Goal: Task Accomplishment & Management: Complete application form

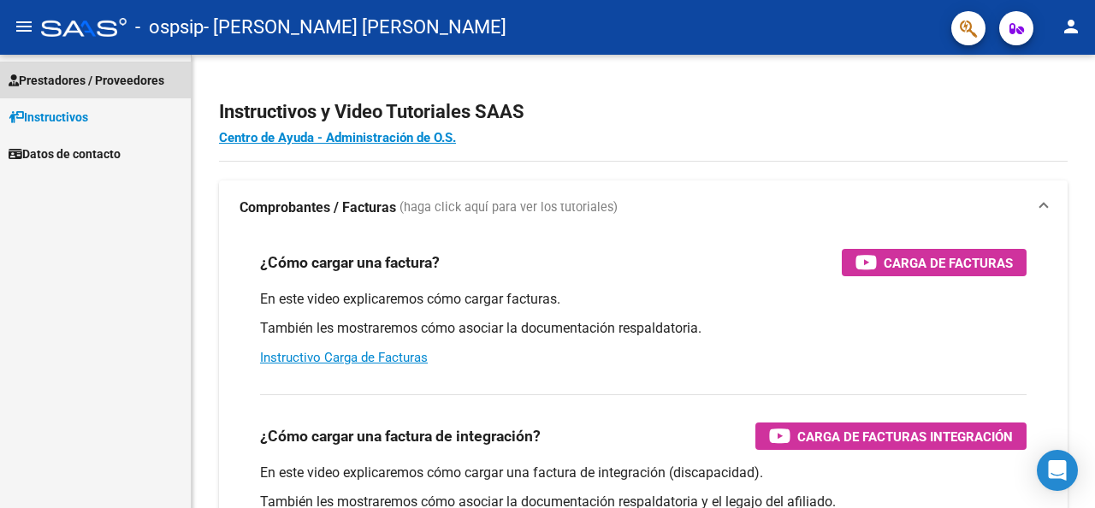
click at [123, 80] on span "Prestadores / Proveedores" at bounding box center [87, 80] width 156 height 19
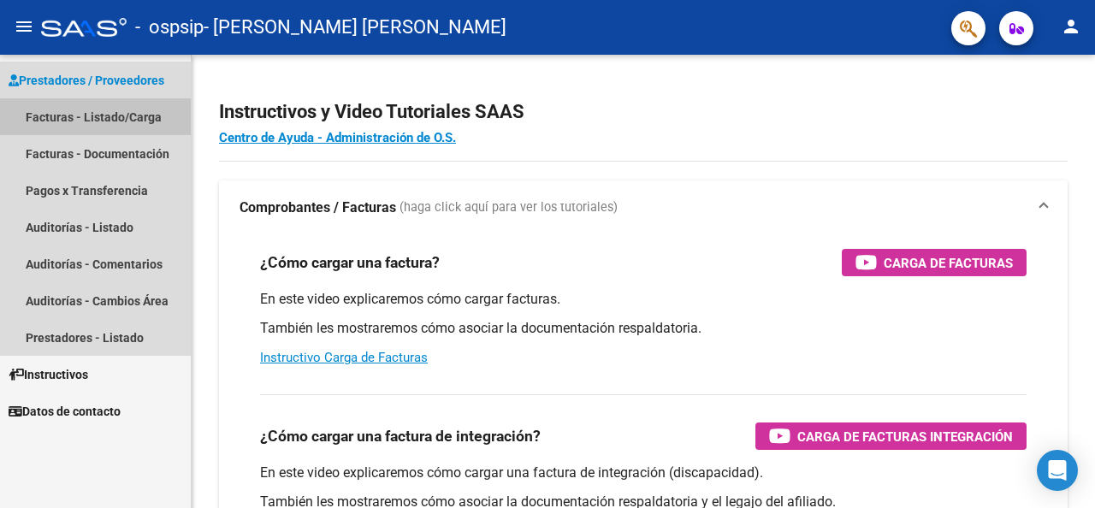
click at [60, 112] on link "Facturas - Listado/Carga" at bounding box center [95, 116] width 191 height 37
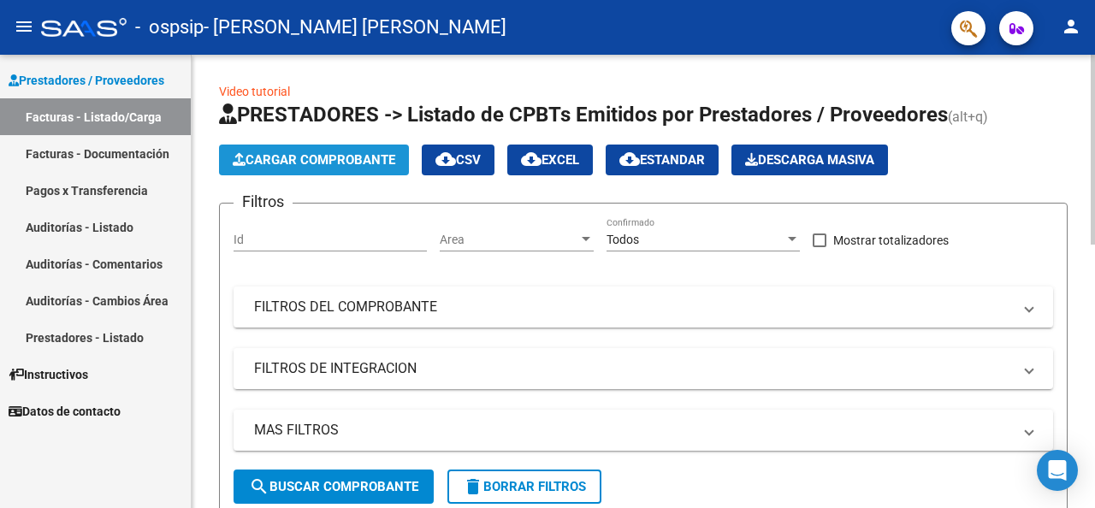
click at [281, 154] on span "Cargar Comprobante" at bounding box center [314, 159] width 163 height 15
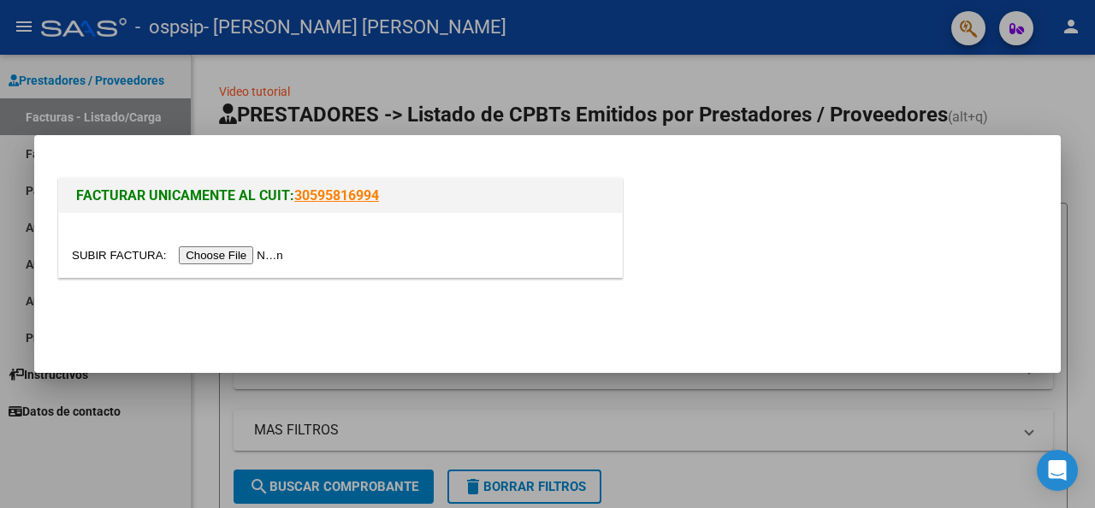
click at [214, 251] on input "file" at bounding box center [180, 255] width 216 height 18
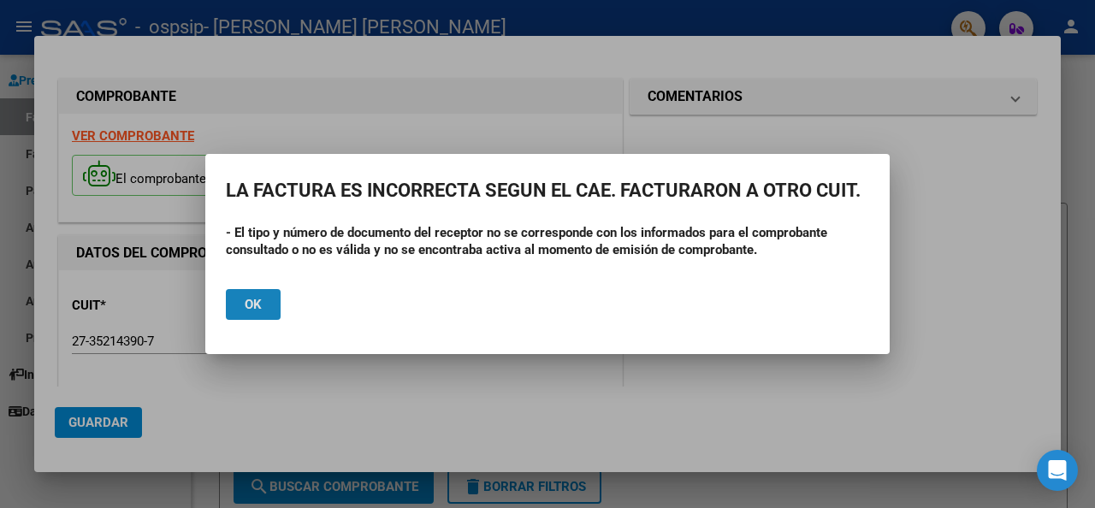
click at [242, 309] on button "Ok" at bounding box center [253, 304] width 55 height 31
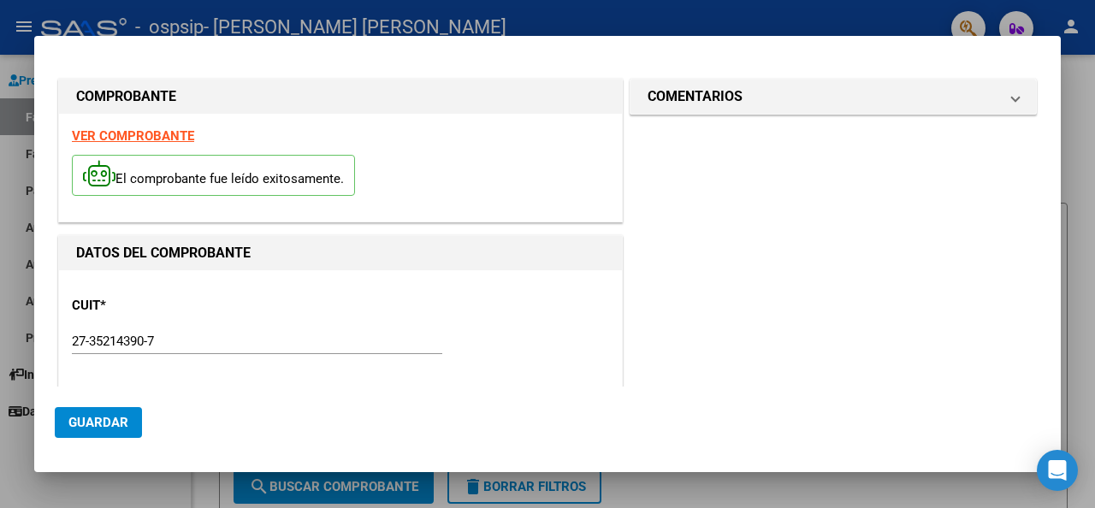
click at [125, 130] on strong "VER COMPROBANTE" at bounding box center [133, 135] width 122 height 15
click at [76, 420] on span "Guardar" at bounding box center [98, 422] width 60 height 15
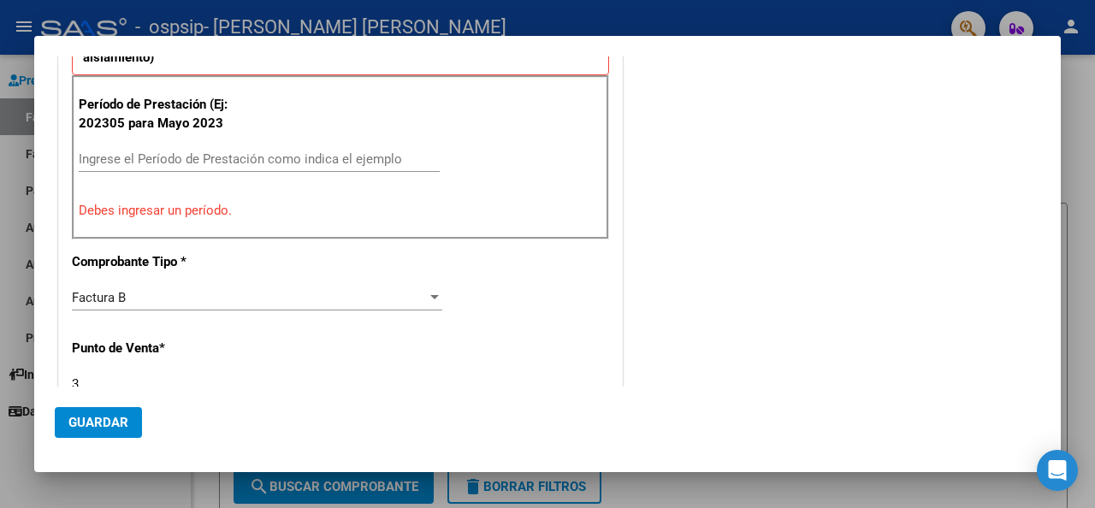
scroll to position [502, 0]
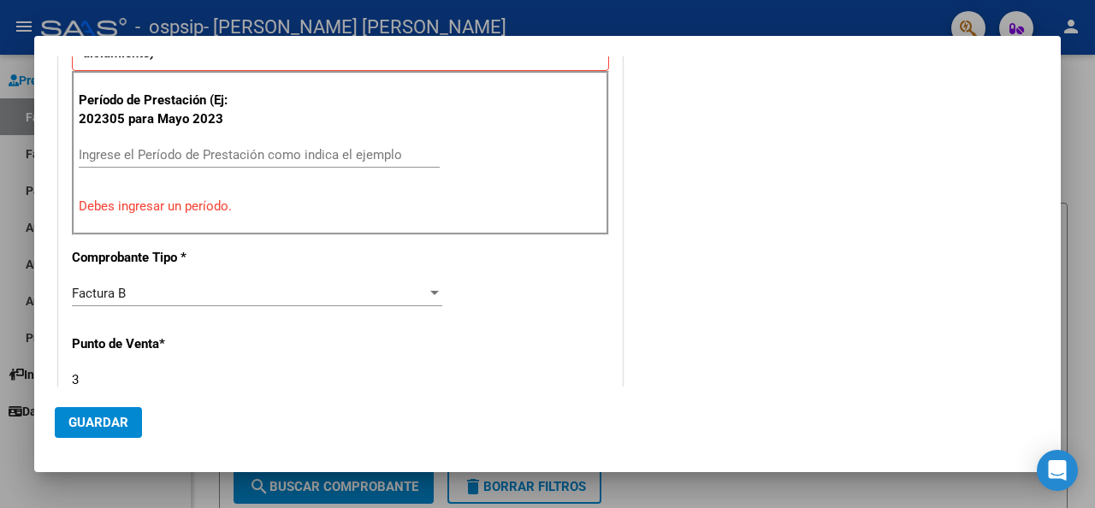
click at [113, 151] on input "Ingrese el Período de Prestación como indica el ejemplo" at bounding box center [259, 154] width 361 height 15
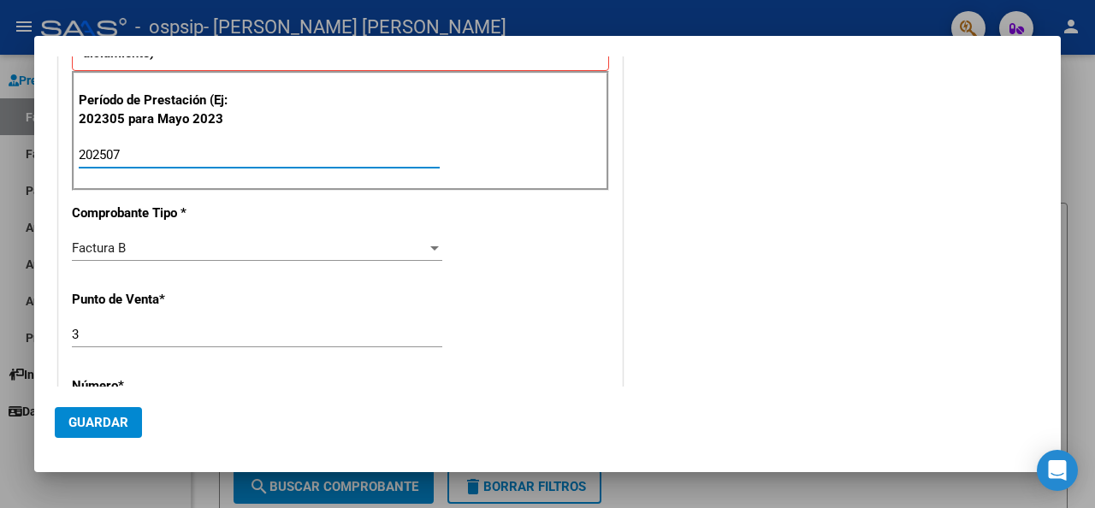
type input "202507"
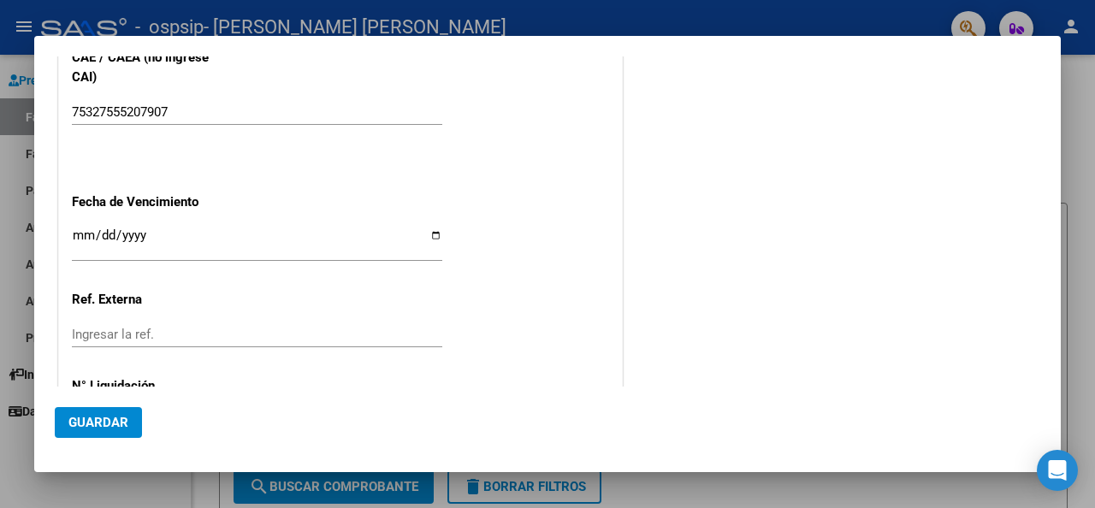
scroll to position [1180, 0]
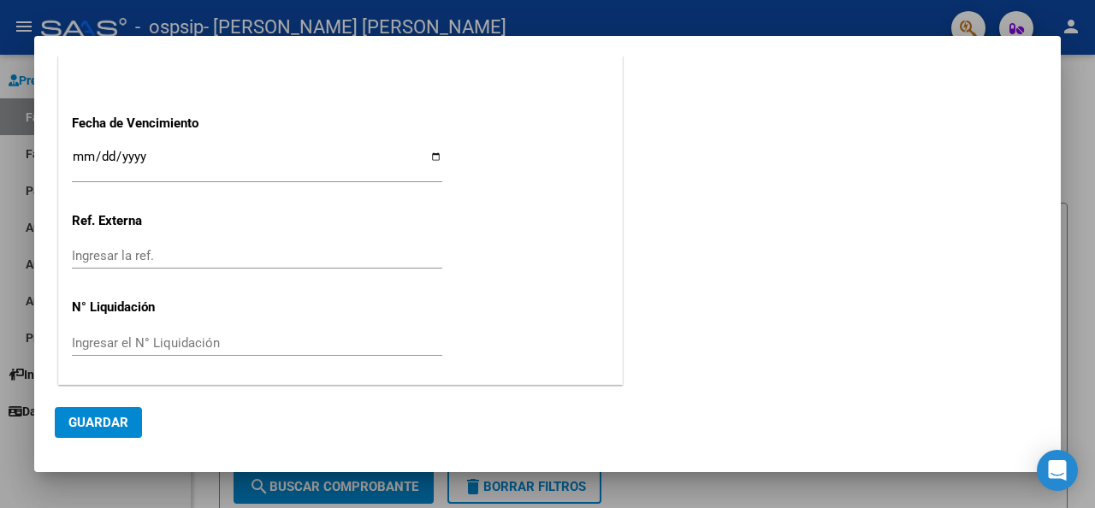
click at [97, 422] on span "Guardar" at bounding box center [98, 422] width 60 height 15
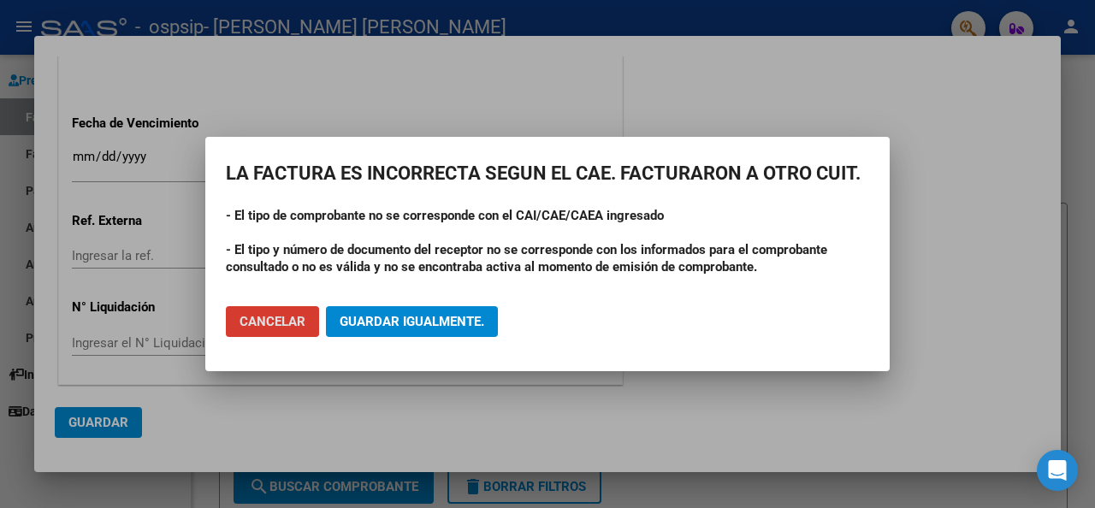
click at [388, 319] on span "Guardar igualmente." at bounding box center [412, 321] width 145 height 15
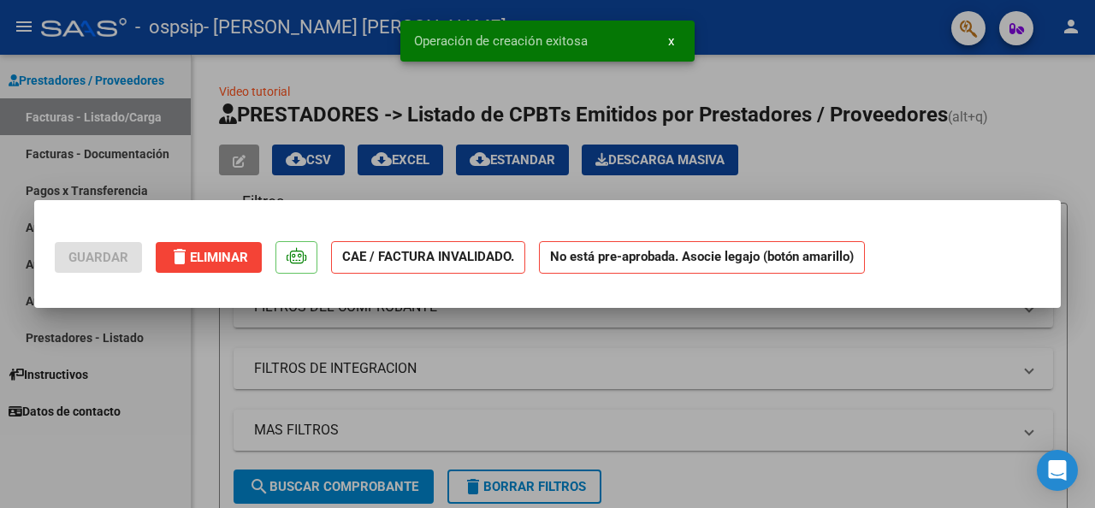
scroll to position [0, 0]
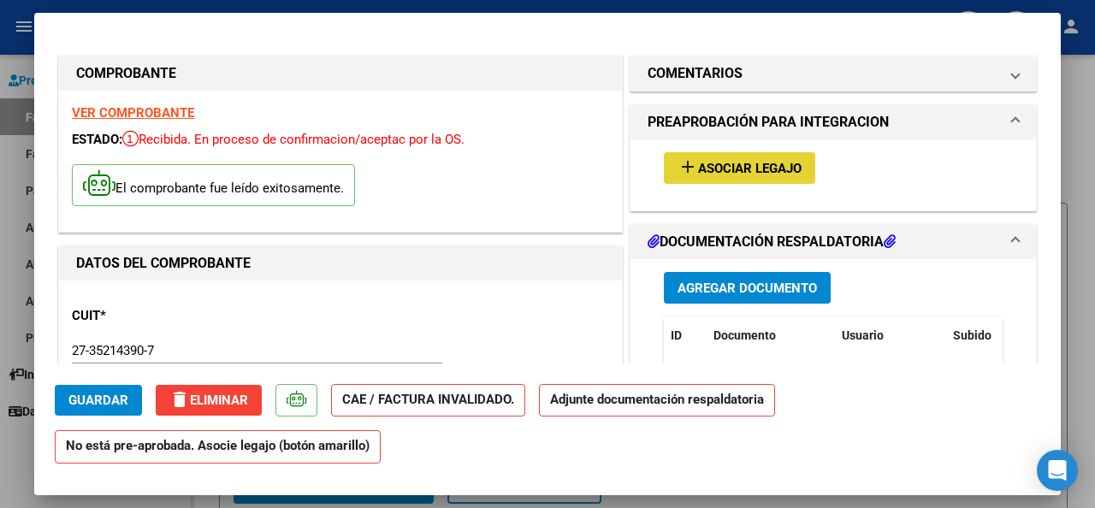
click at [719, 167] on span "Asociar Legajo" at bounding box center [750, 168] width 104 height 15
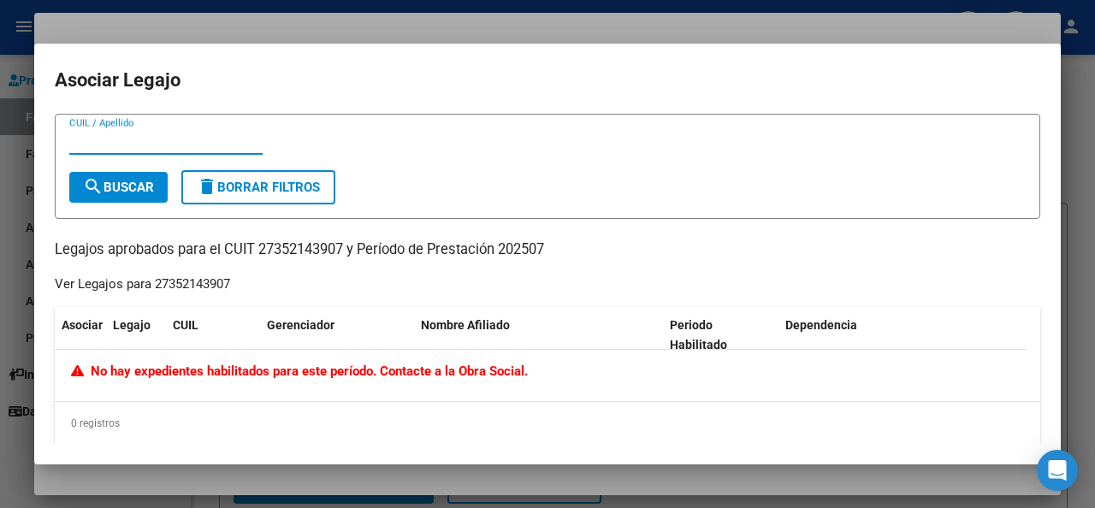
click at [79, 143] on input "CUIL / Apellido" at bounding box center [165, 140] width 193 height 15
click at [117, 192] on span "search Buscar" at bounding box center [118, 187] width 71 height 15
click at [115, 140] on input "[PERSON_NAME]" at bounding box center [165, 140] width 193 height 15
type input "r"
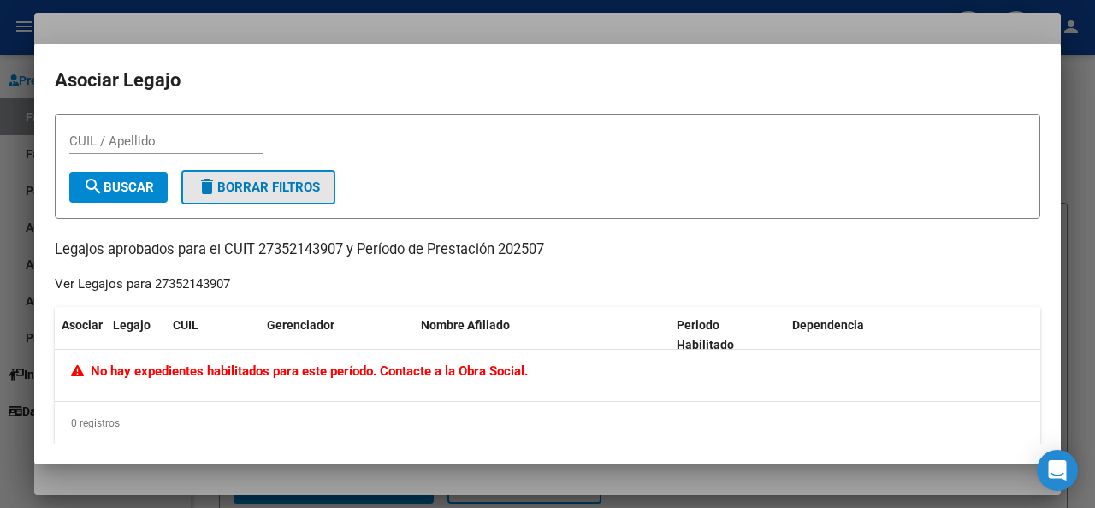
click at [246, 180] on span "delete Borrar Filtros" at bounding box center [258, 187] width 123 height 15
click at [262, 181] on span "delete Borrar Filtros" at bounding box center [258, 187] width 123 height 15
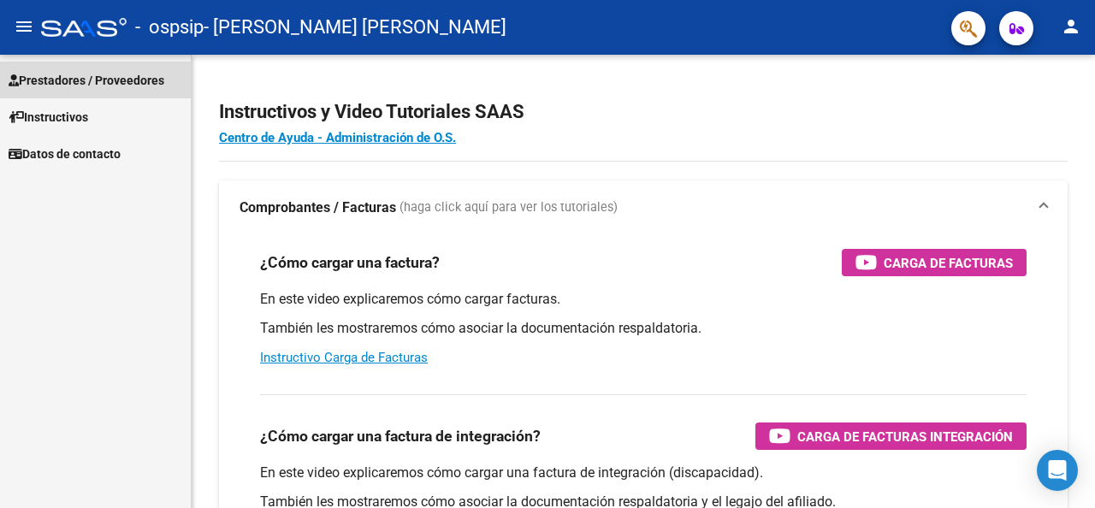
click at [141, 83] on span "Prestadores / Proveedores" at bounding box center [87, 80] width 156 height 19
click at [79, 77] on span "Prestadores / Proveedores" at bounding box center [87, 80] width 156 height 19
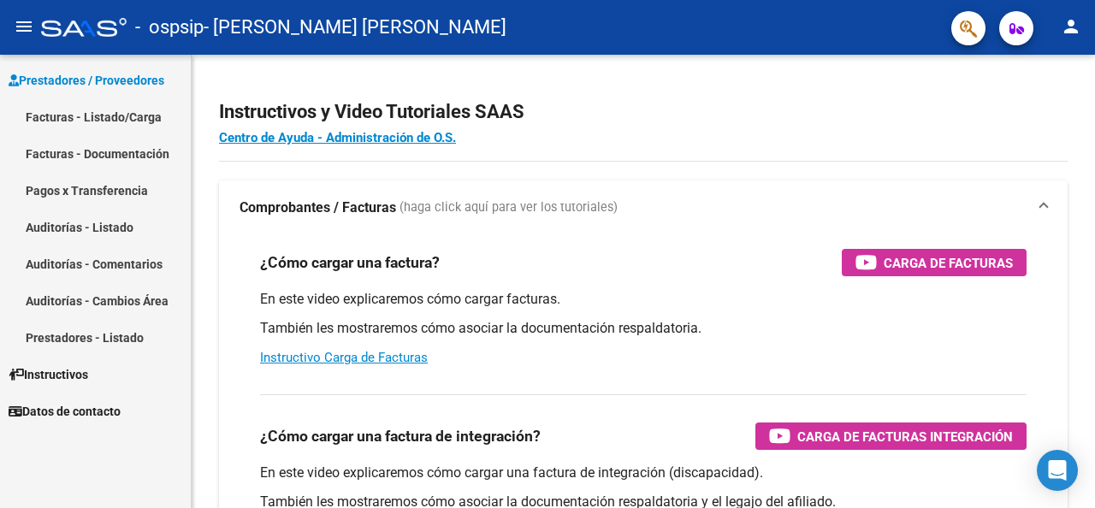
click at [62, 123] on link "Facturas - Listado/Carga" at bounding box center [95, 116] width 191 height 37
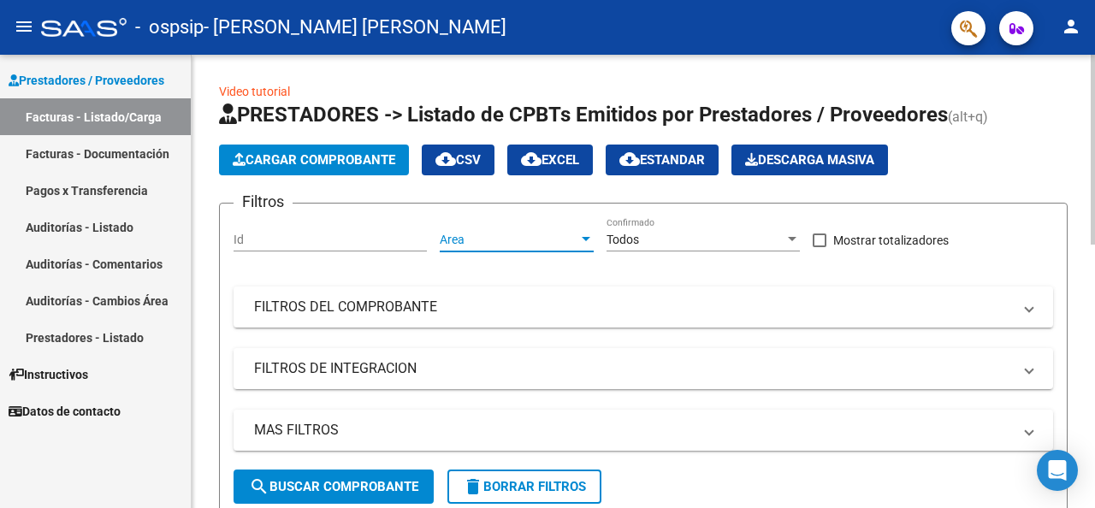
click at [582, 234] on div at bounding box center [585, 240] width 15 height 14
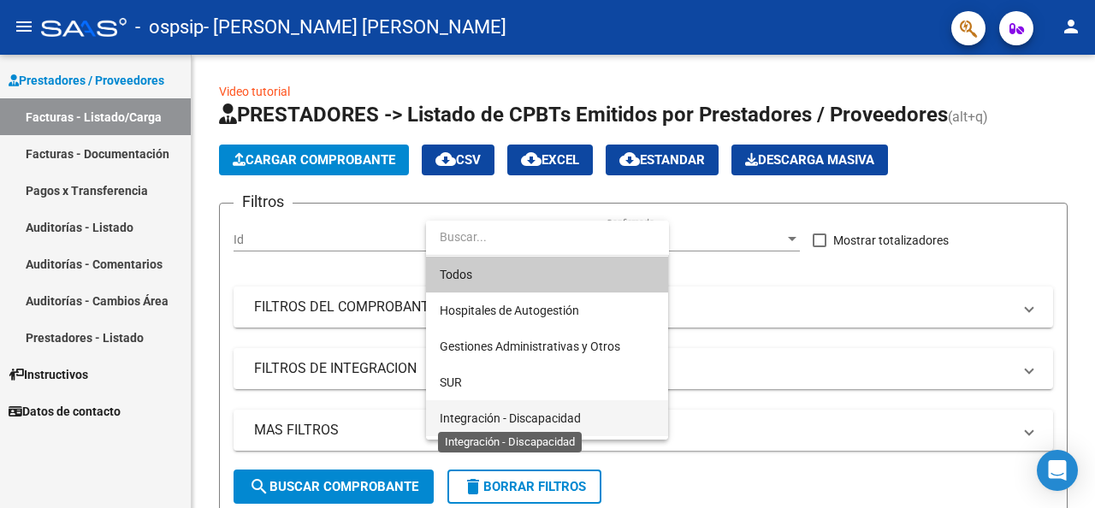
click at [507, 420] on span "Integración - Discapacidad" at bounding box center [510, 418] width 141 height 14
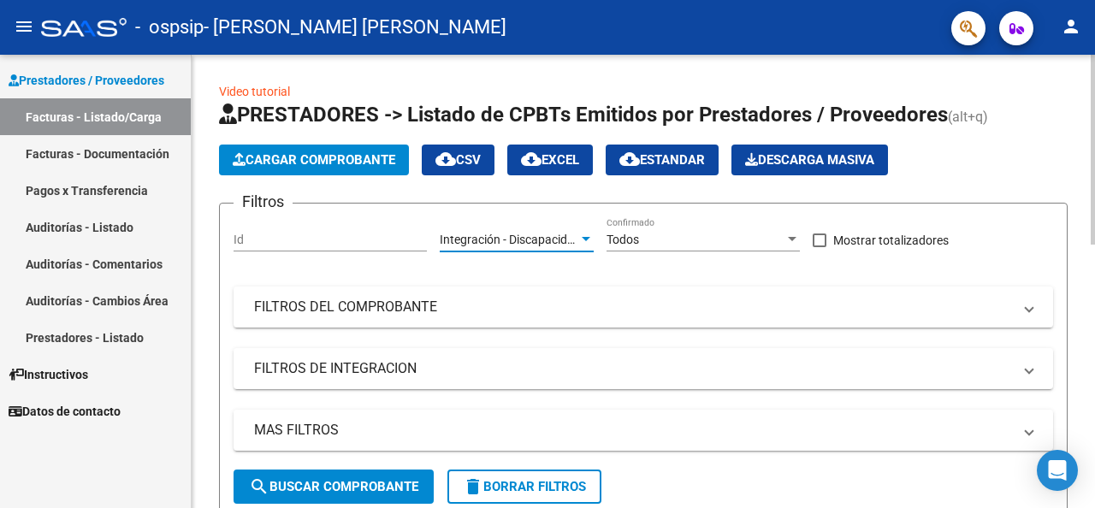
click at [788, 240] on div at bounding box center [792, 239] width 9 height 4
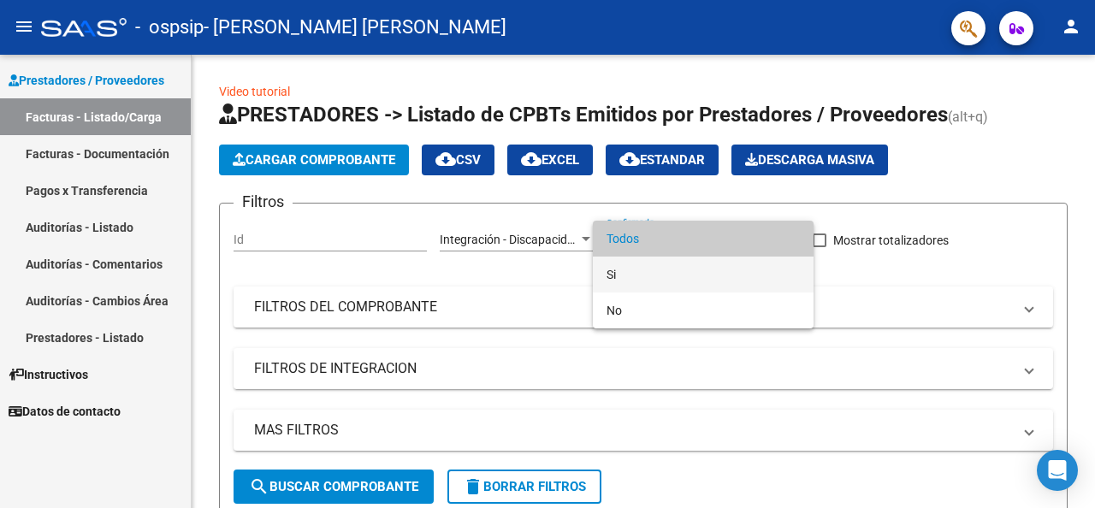
click at [613, 268] on span "Si" at bounding box center [702, 275] width 193 height 36
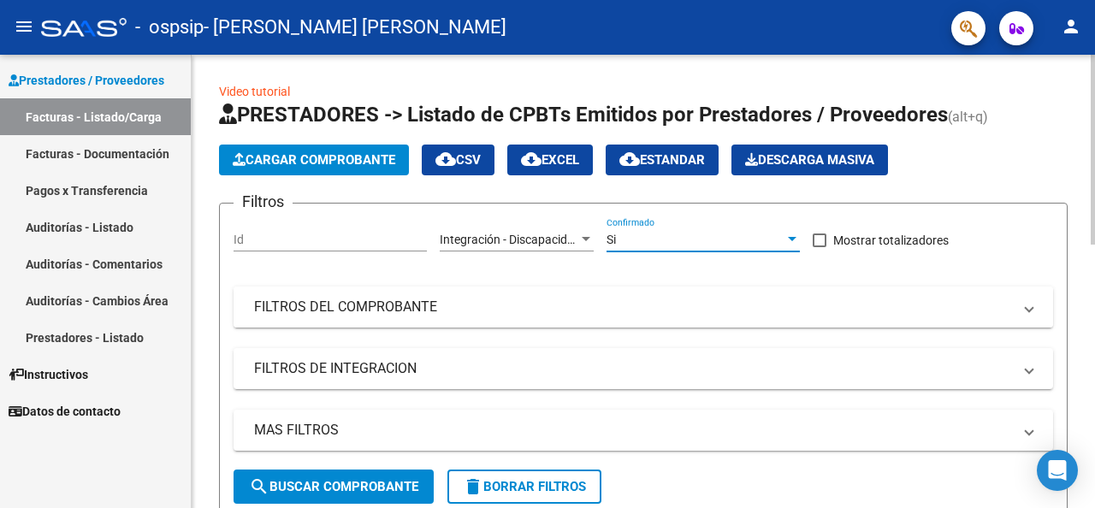
click at [1033, 311] on mat-expansion-panel-header "FILTROS DEL COMPROBANTE" at bounding box center [643, 307] width 819 height 41
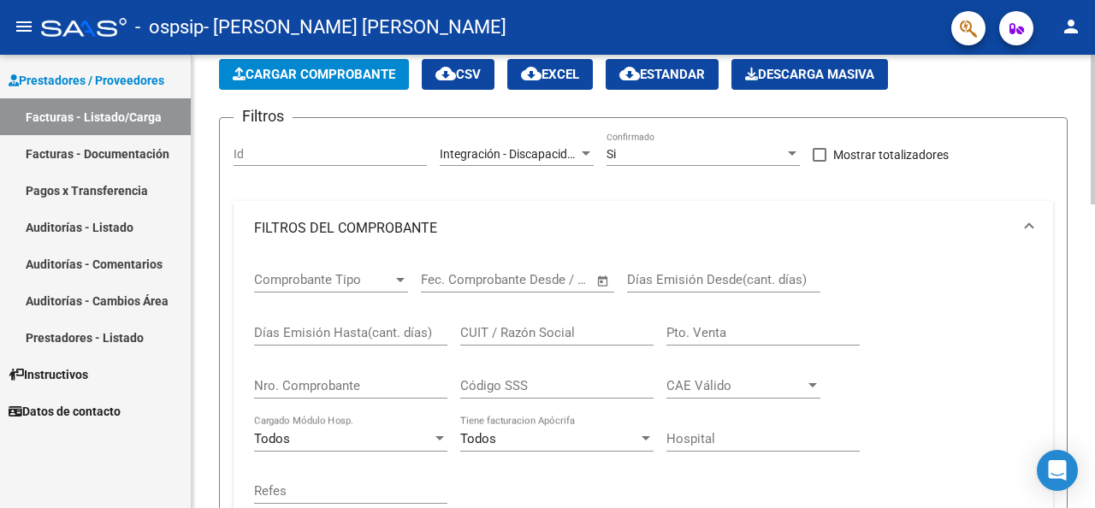
scroll to position [86, 0]
click at [400, 281] on div at bounding box center [400, 280] width 15 height 14
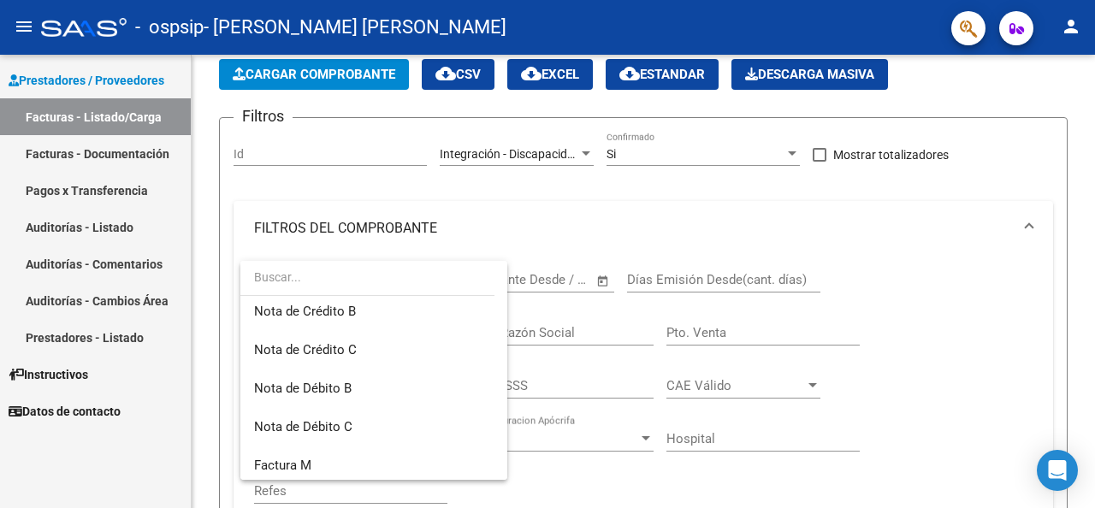
scroll to position [0, 0]
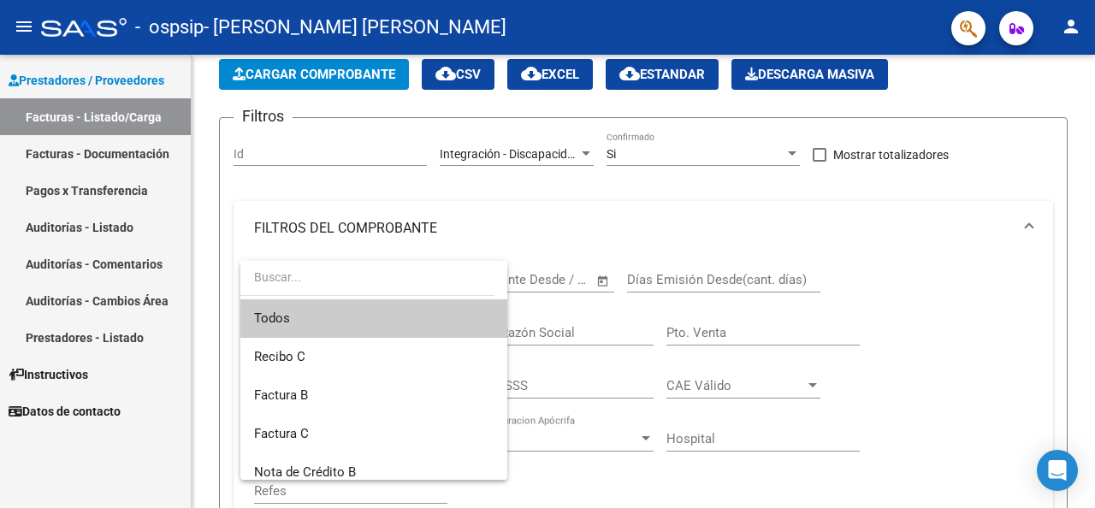
click at [892, 322] on div at bounding box center [547, 254] width 1095 height 508
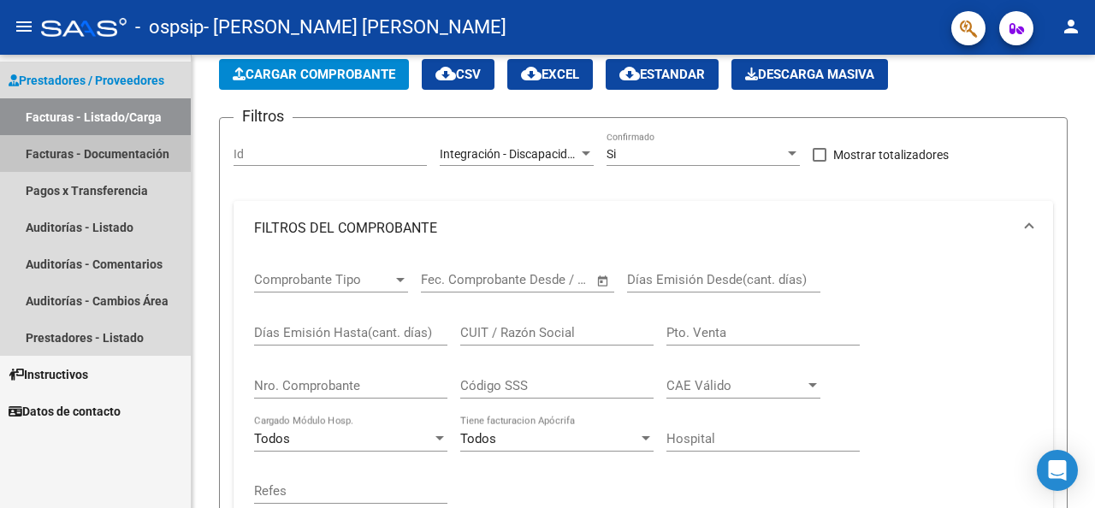
click at [114, 158] on link "Facturas - Documentación" at bounding box center [95, 153] width 191 height 37
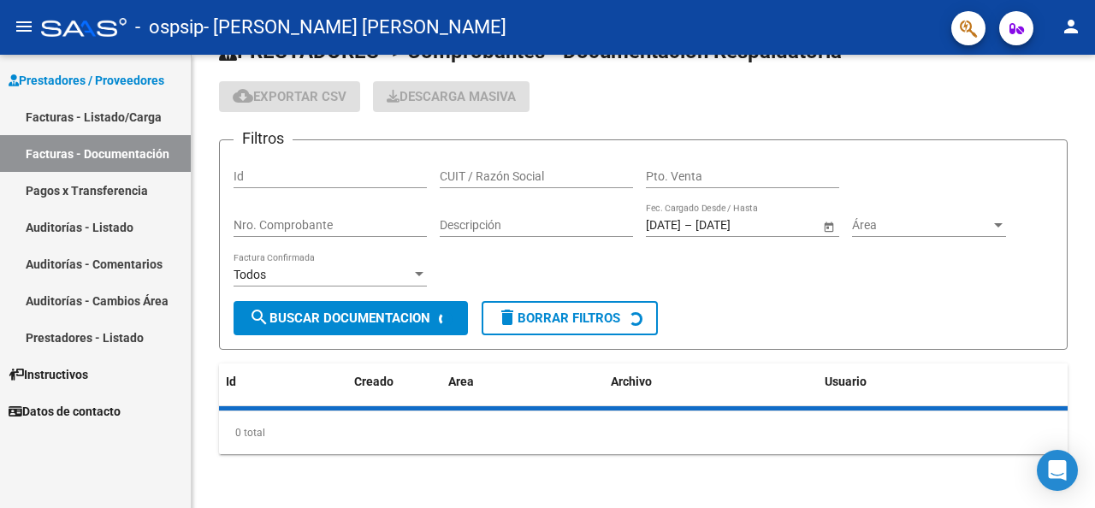
scroll to position [82, 0]
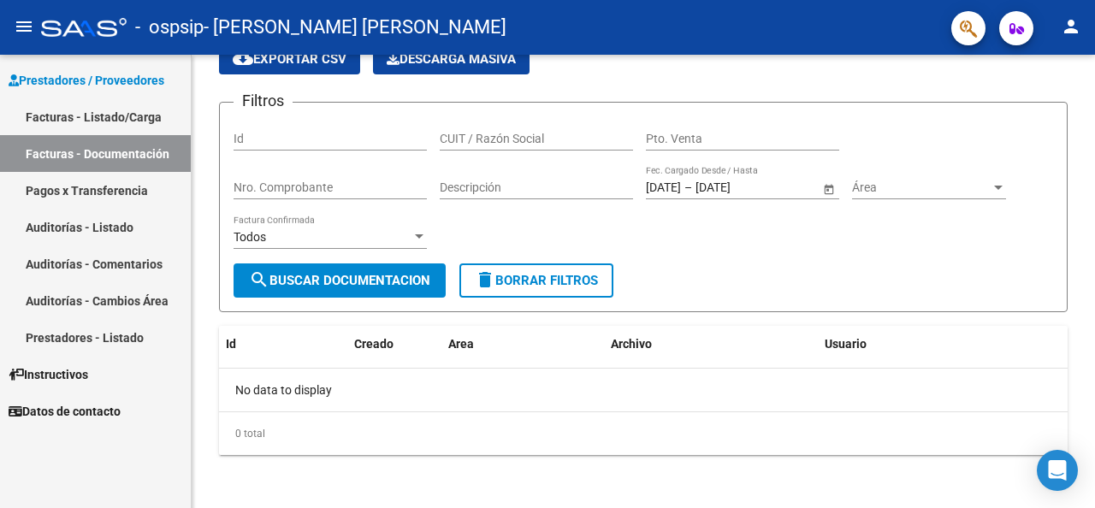
click at [98, 120] on link "Facturas - Listado/Carga" at bounding box center [95, 116] width 191 height 37
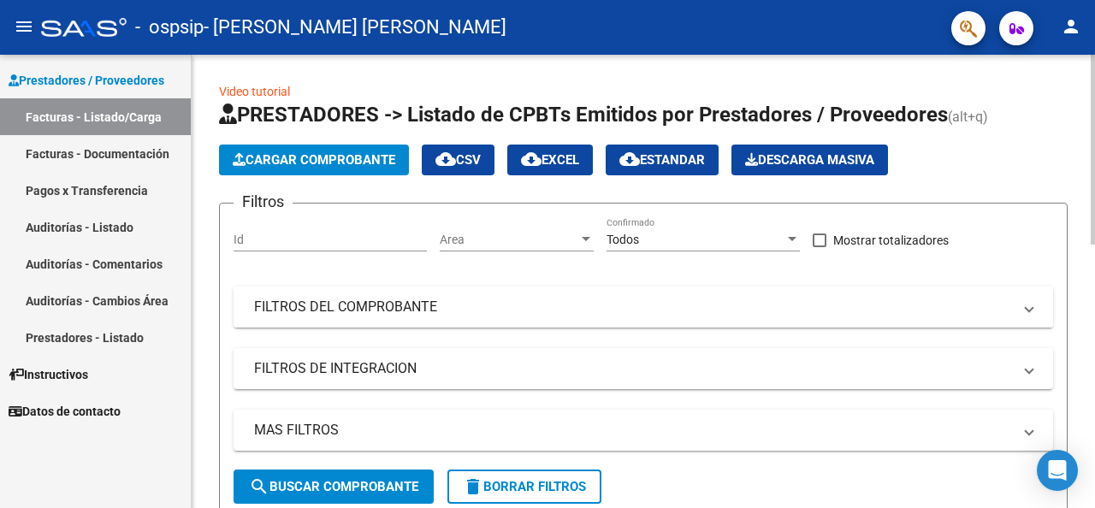
click at [1033, 309] on mat-expansion-panel-header "FILTROS DEL COMPROBANTE" at bounding box center [643, 307] width 819 height 41
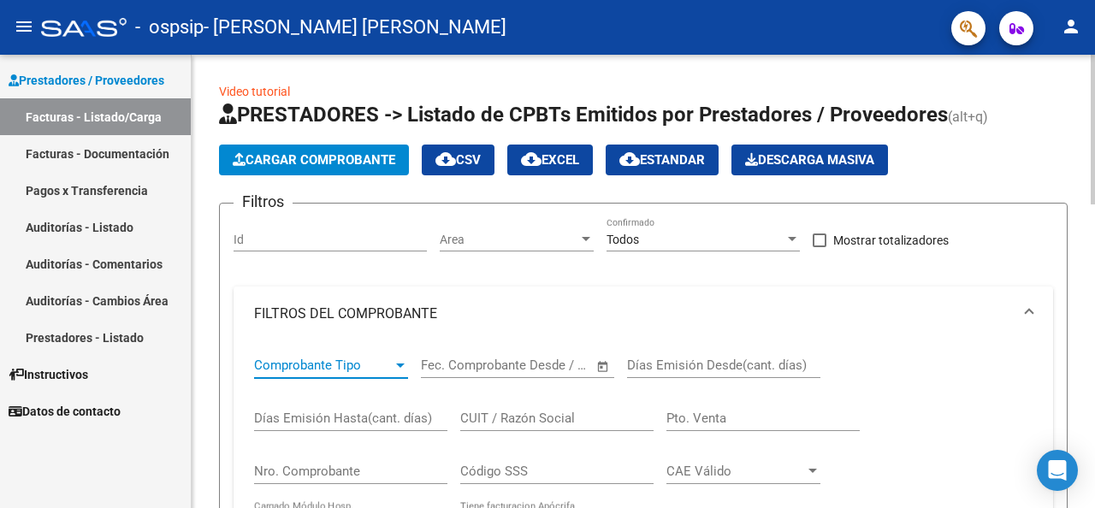
click at [406, 368] on div at bounding box center [400, 365] width 15 height 14
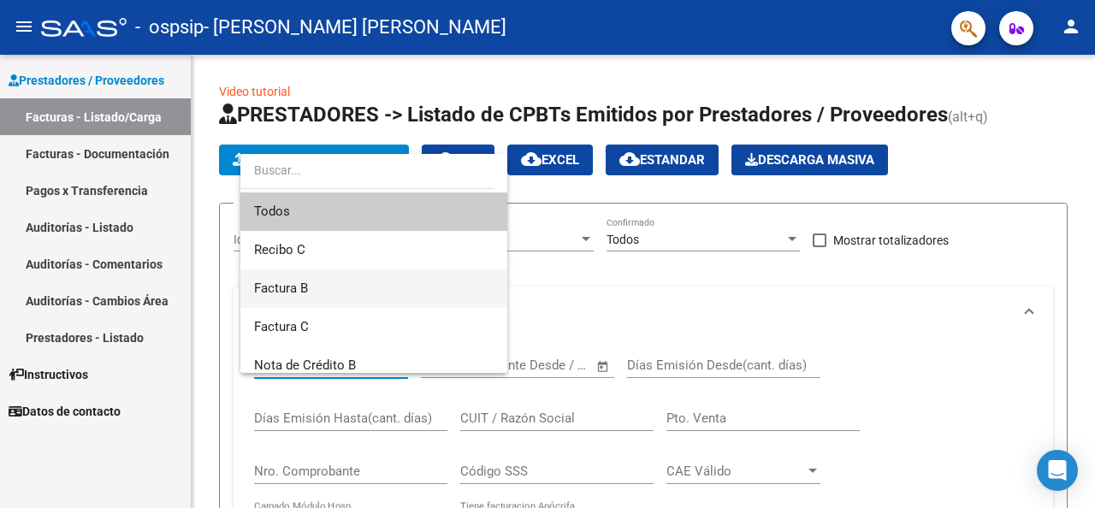
click at [316, 289] on span "Factura B" at bounding box center [374, 288] width 240 height 38
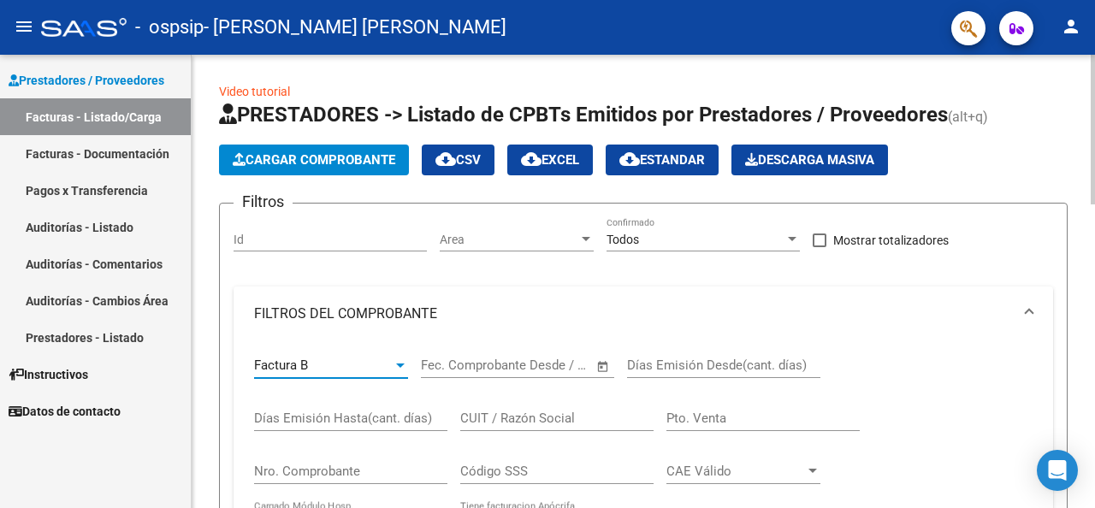
click at [472, 370] on input "text" at bounding box center [449, 365] width 56 height 15
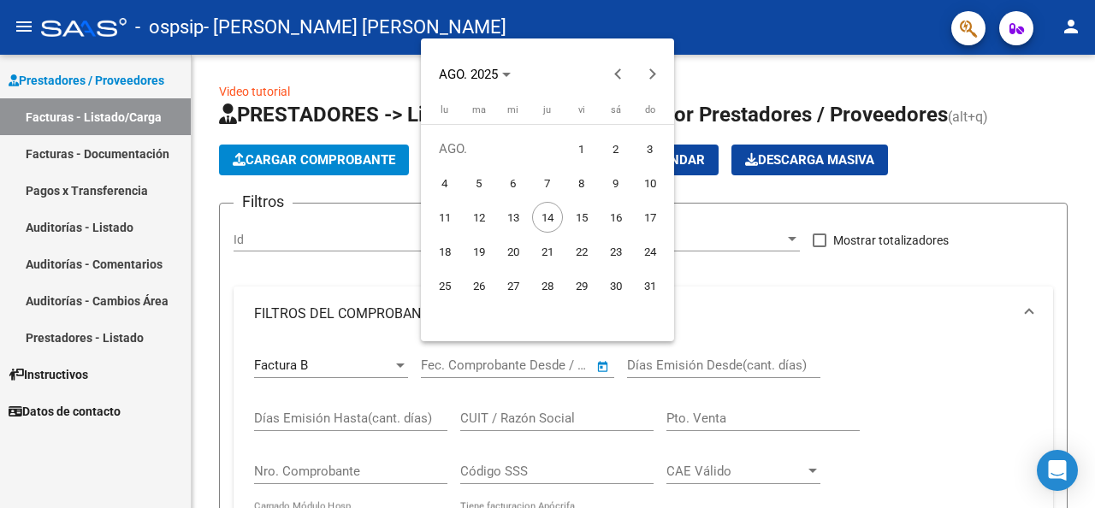
click at [439, 180] on span "4" at bounding box center [444, 183] width 31 height 31
click at [614, 74] on span "Previous month" at bounding box center [618, 74] width 34 height 34
click at [476, 191] on span "1" at bounding box center [479, 183] width 31 height 31
type input "1/7/2025"
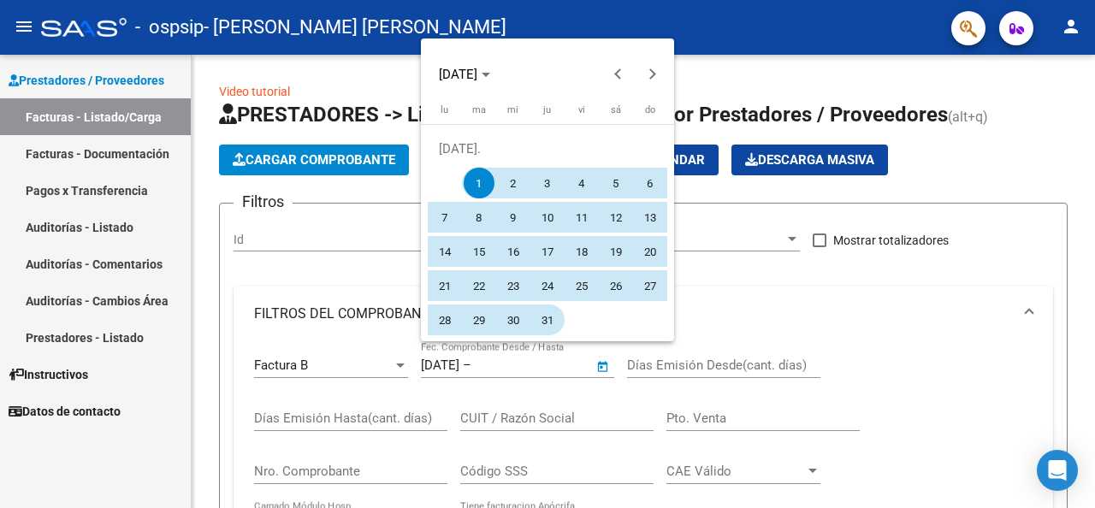
click at [541, 318] on span "31" at bounding box center [547, 320] width 31 height 31
type input "31/7/2025"
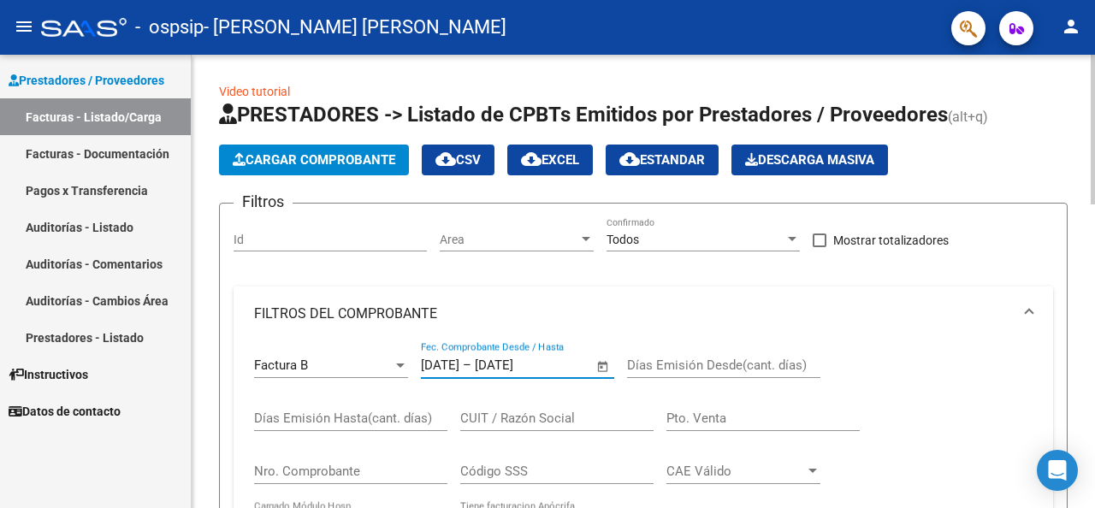
click at [642, 369] on input "Días Emisión Desde(cant. días)" at bounding box center [723, 365] width 193 height 15
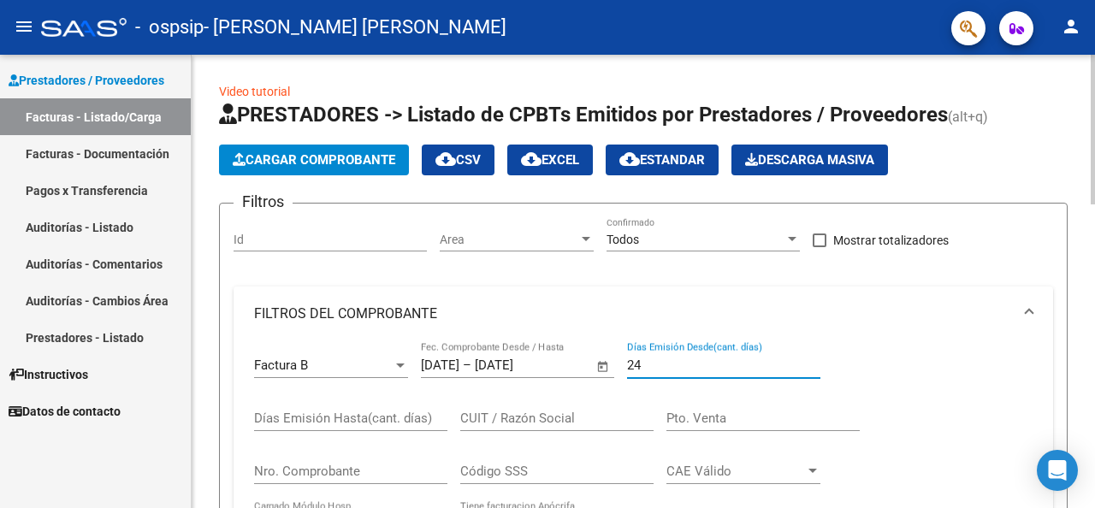
type input "24"
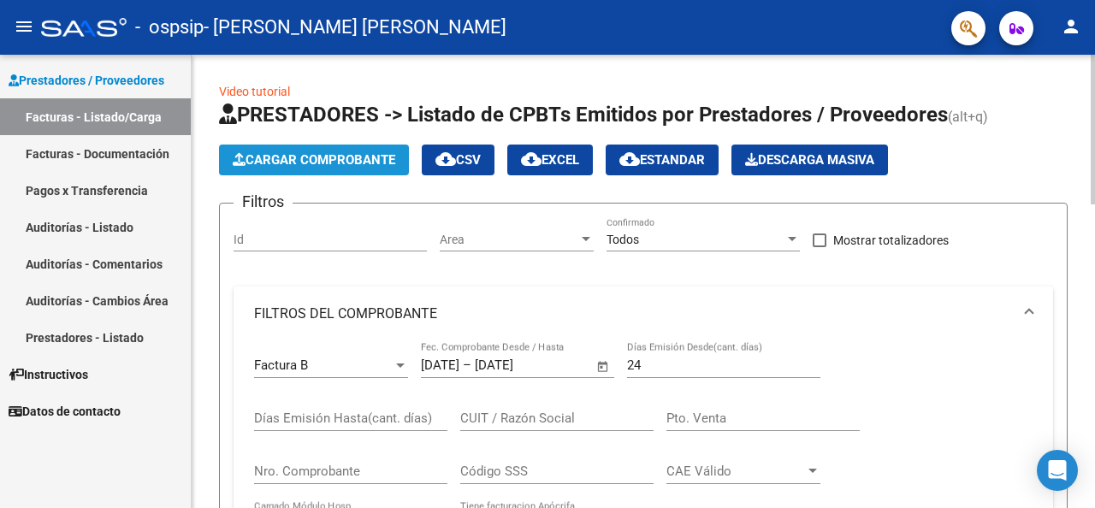
click at [346, 161] on span "Cargar Comprobante" at bounding box center [314, 159] width 163 height 15
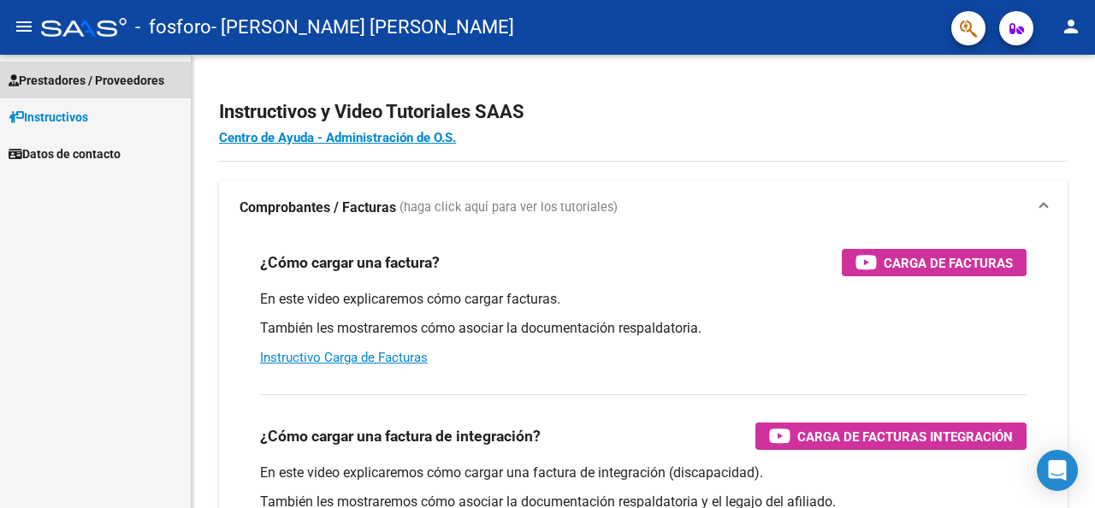
click at [79, 82] on span "Prestadores / Proveedores" at bounding box center [87, 80] width 156 height 19
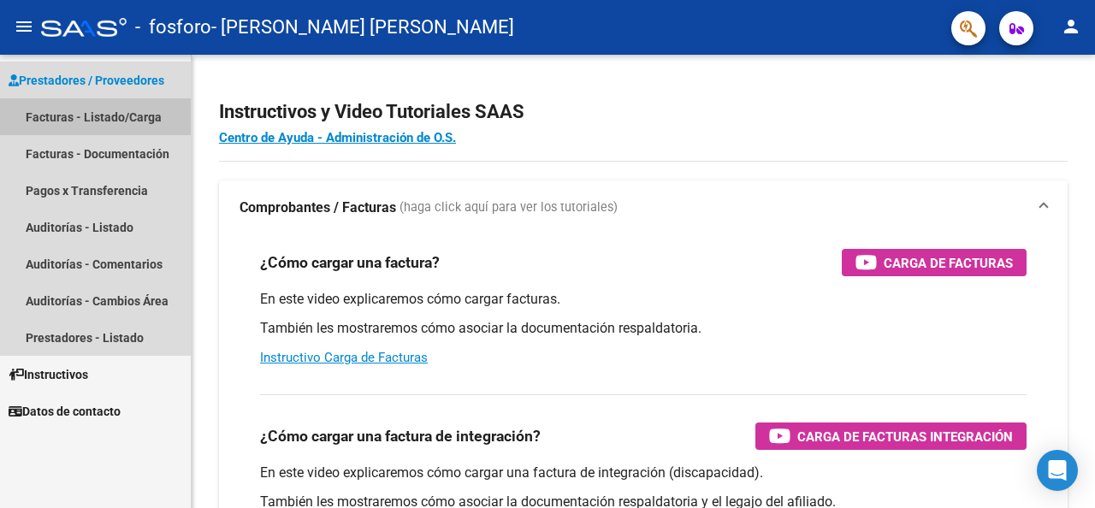
click at [75, 116] on link "Facturas - Listado/Carga" at bounding box center [95, 116] width 191 height 37
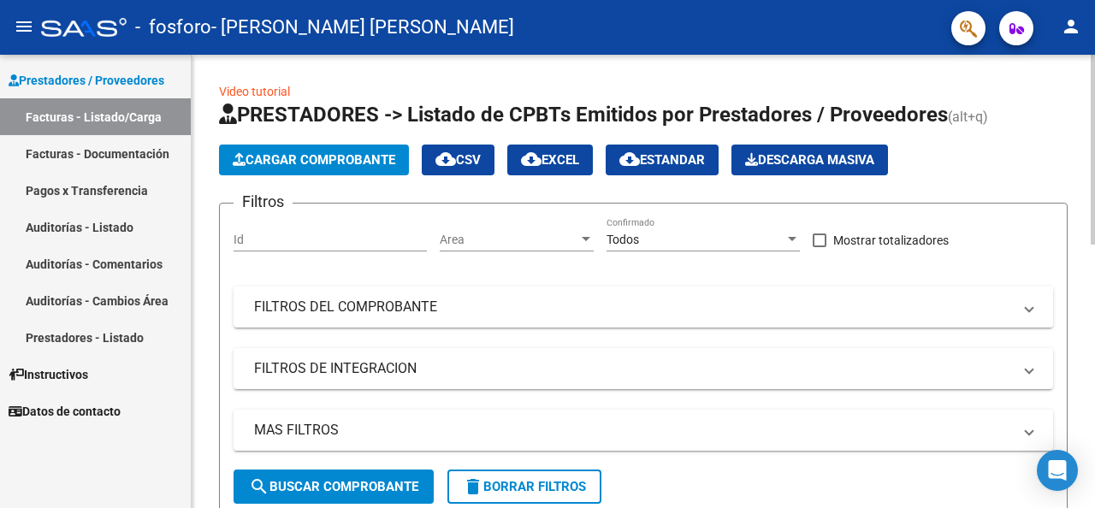
click at [377, 166] on span "Cargar Comprobante" at bounding box center [314, 159] width 163 height 15
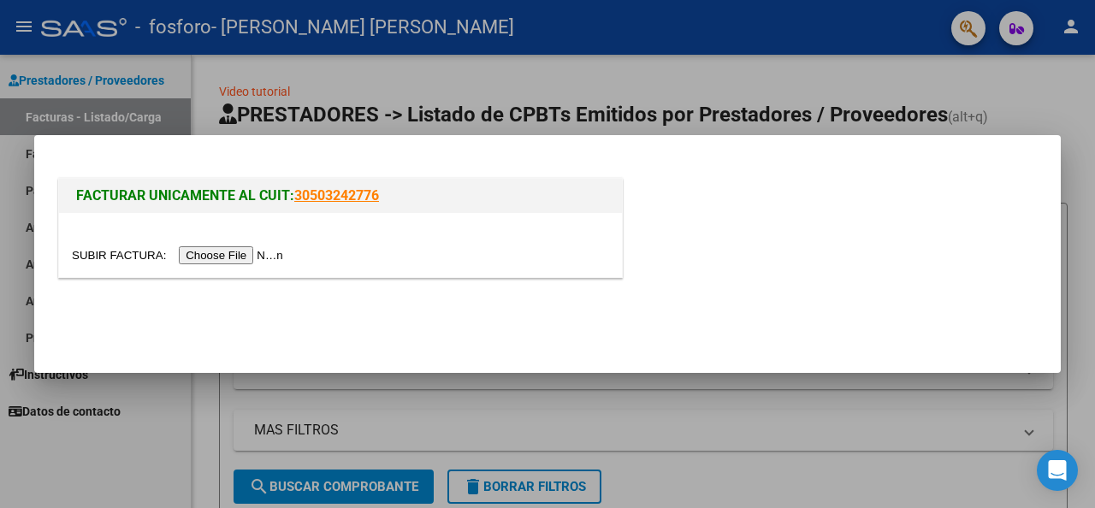
click at [246, 253] on input "file" at bounding box center [180, 255] width 216 height 18
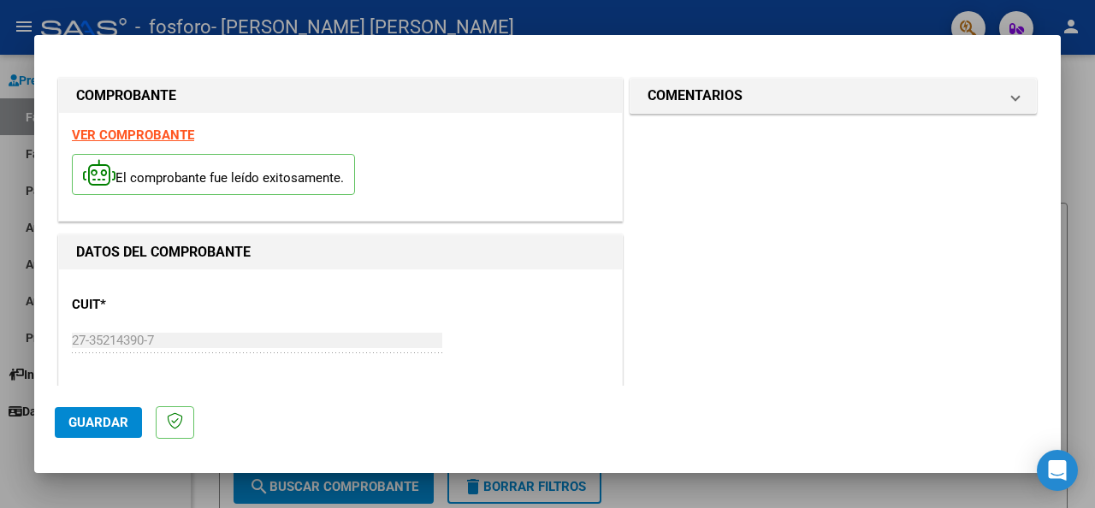
click at [86, 418] on span "Guardar" at bounding box center [98, 422] width 60 height 15
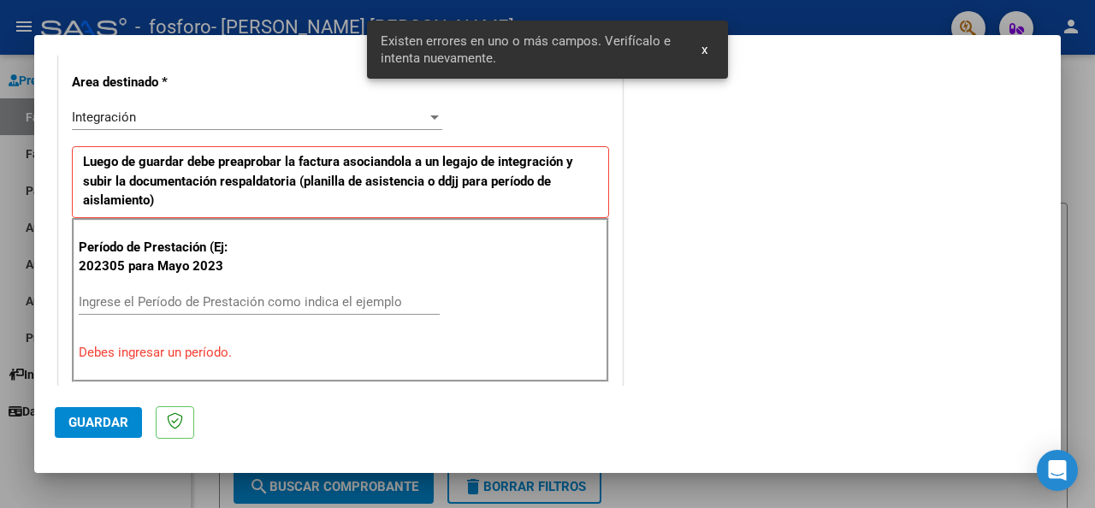
scroll to position [417, 0]
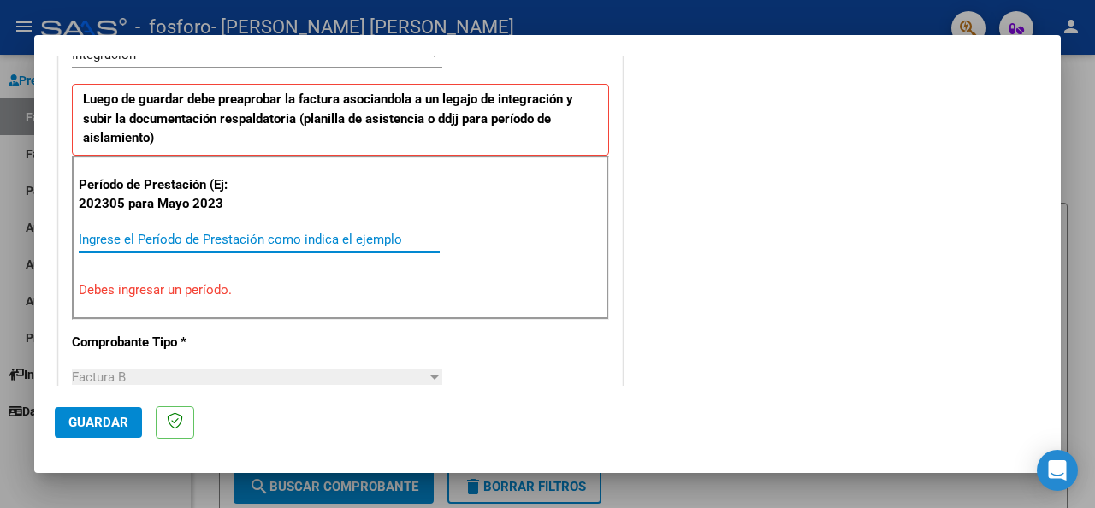
click at [96, 232] on input "Ingrese el Período de Prestación como indica el ejemplo" at bounding box center [259, 239] width 361 height 15
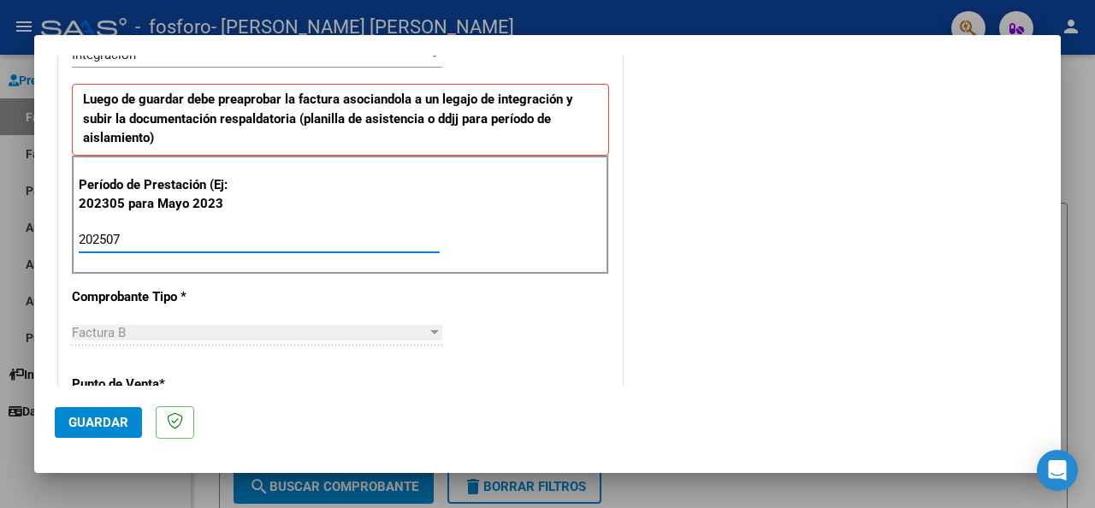
type input "202507"
click at [430, 334] on div at bounding box center [434, 333] width 15 height 14
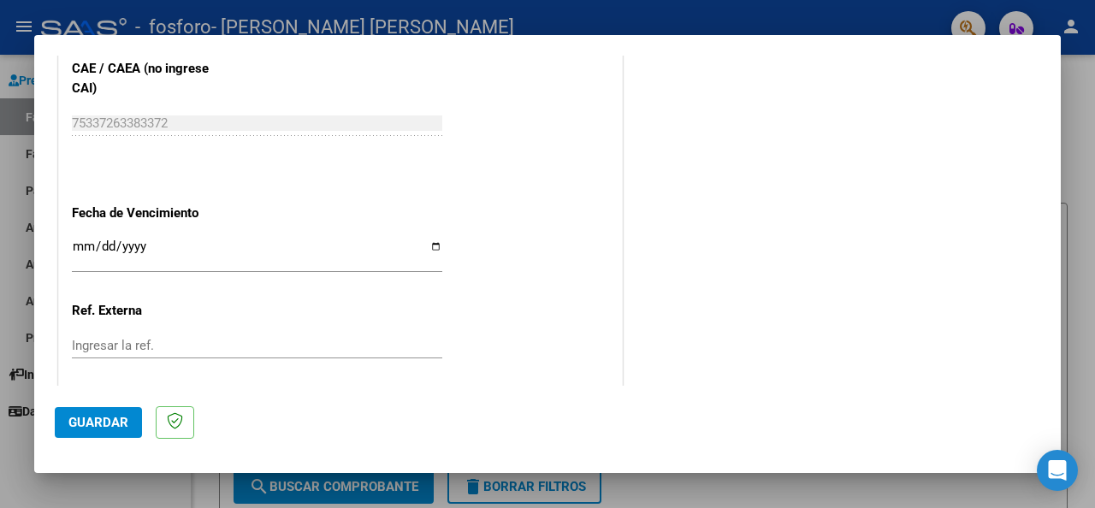
scroll to position [1101, 0]
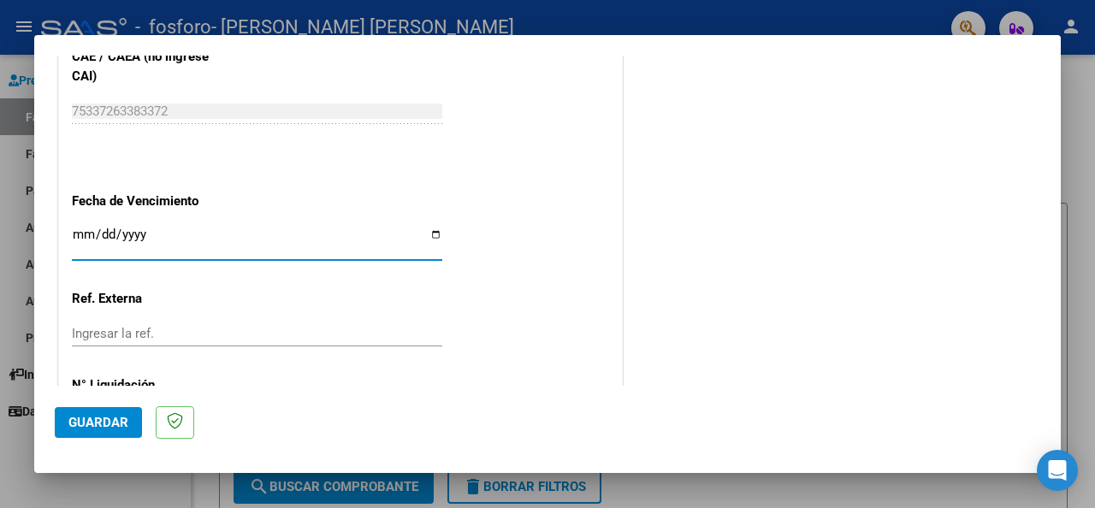
click at [434, 234] on input "Ingresar la fecha" at bounding box center [257, 241] width 370 height 27
type input "2025-08-14"
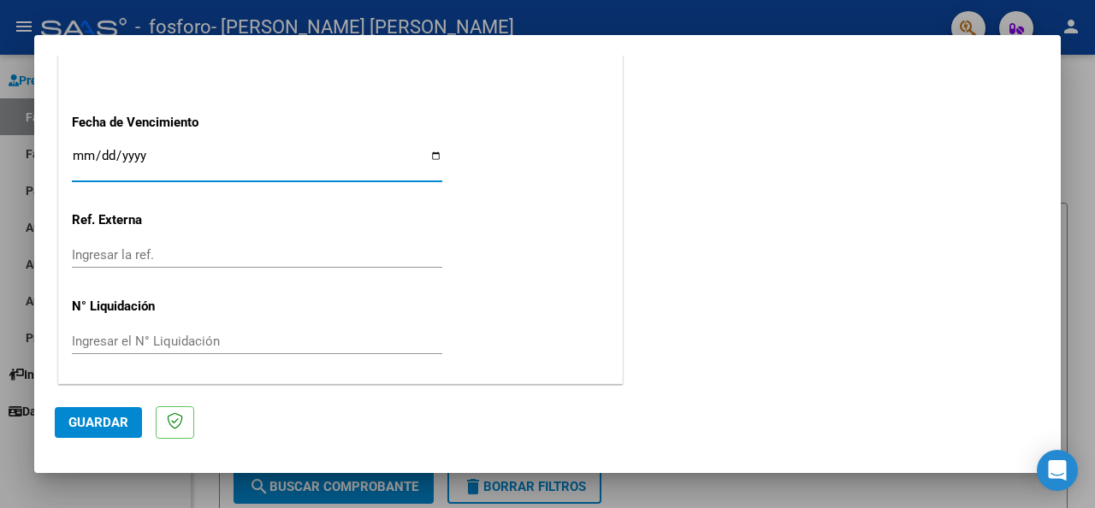
click at [74, 419] on span "Guardar" at bounding box center [98, 422] width 60 height 15
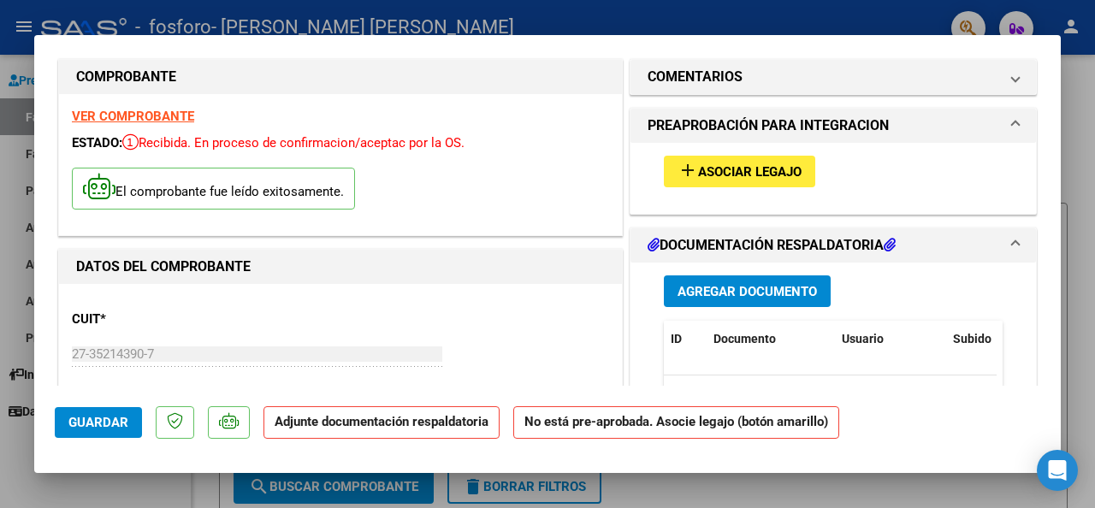
scroll to position [0, 0]
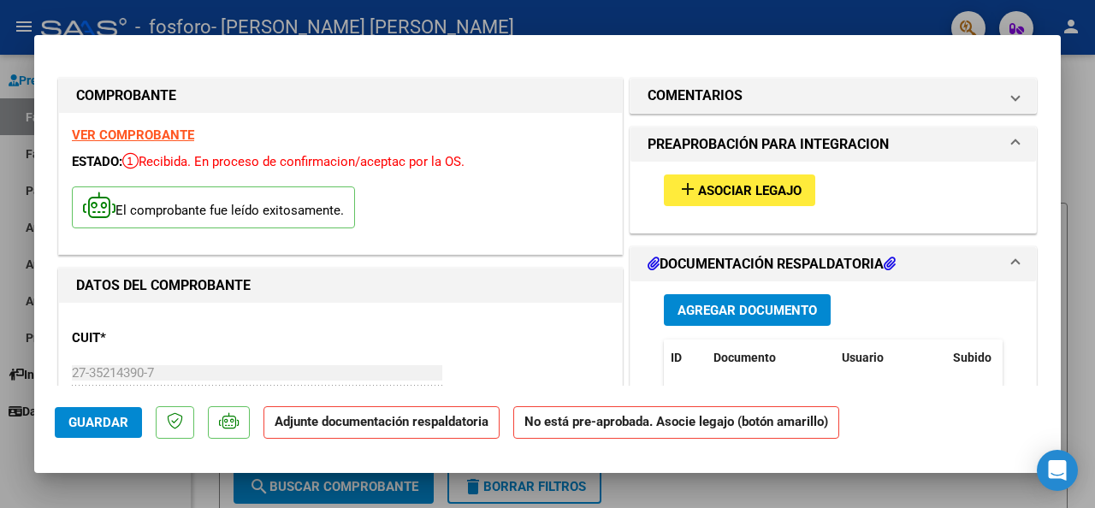
click at [739, 308] on span "Agregar Documento" at bounding box center [746, 310] width 139 height 15
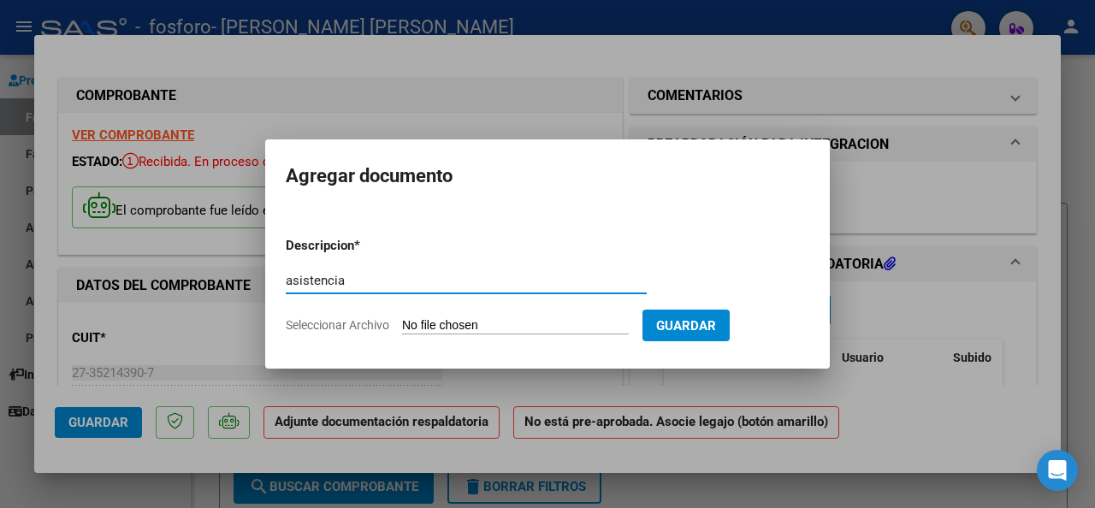
type input "asistencia"
click at [504, 328] on input "Seleccionar Archivo" at bounding box center [515, 326] width 227 height 16
type input "C:\fakepath\asistencia Julio.pdf"
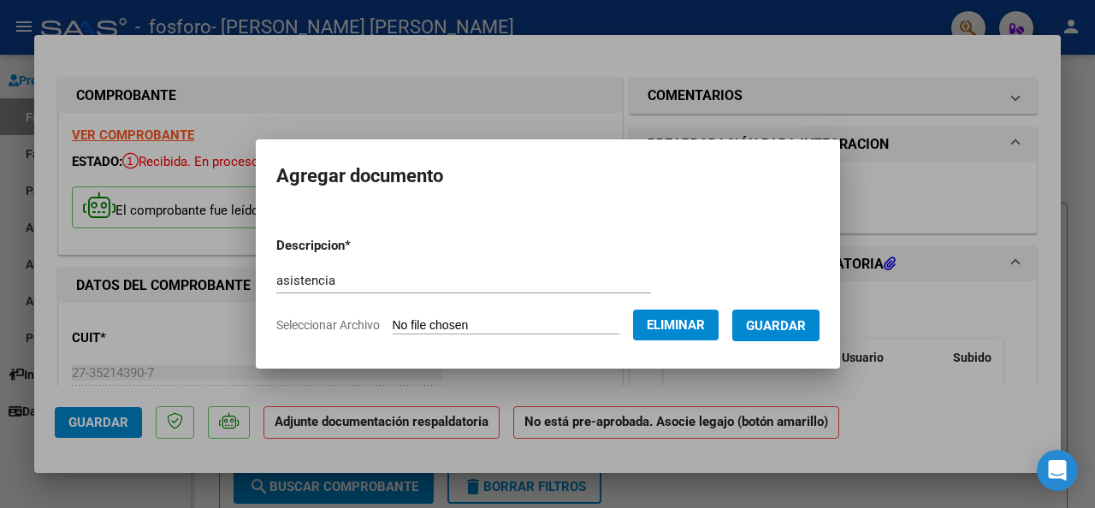
click at [782, 328] on span "Guardar" at bounding box center [776, 325] width 60 height 15
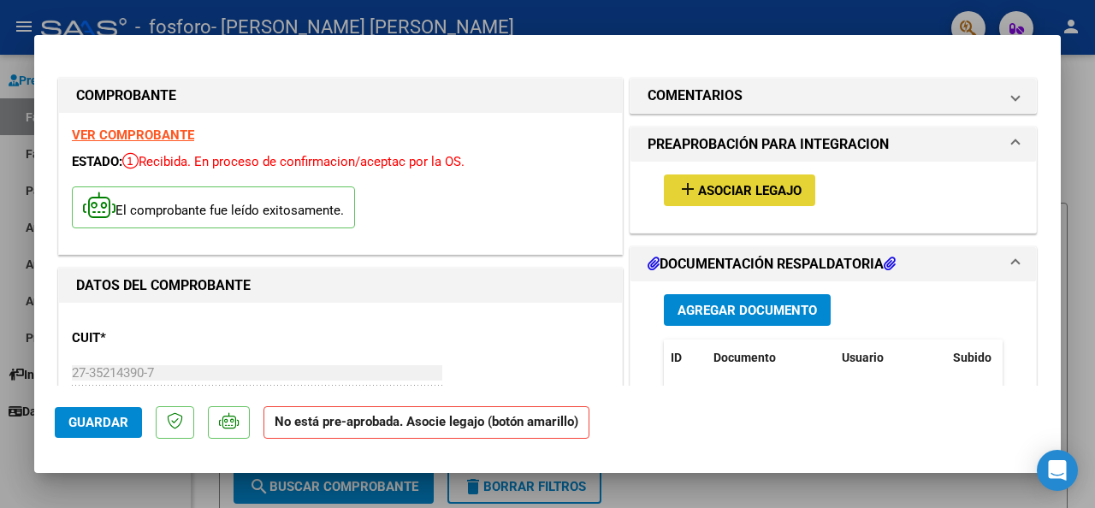
click at [711, 198] on span "Asociar Legajo" at bounding box center [750, 190] width 104 height 15
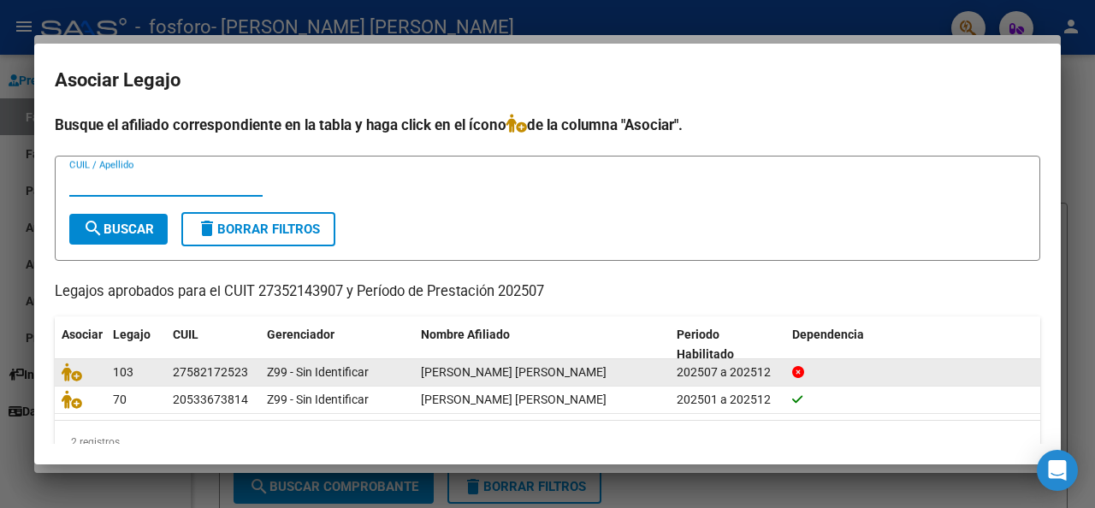
click at [251, 369] on div "27582172523" at bounding box center [213, 373] width 80 height 20
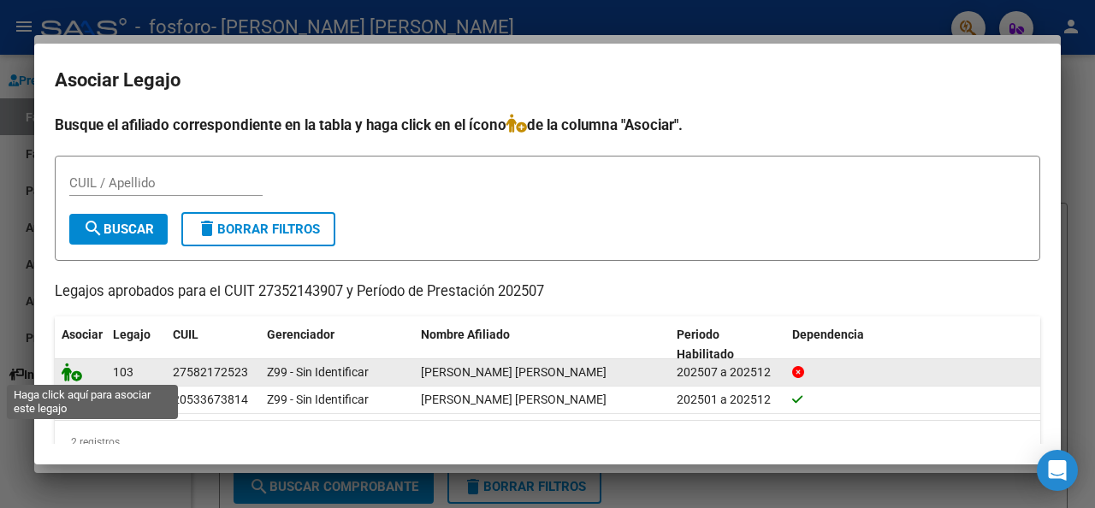
click at [76, 377] on icon at bounding box center [72, 372] width 21 height 19
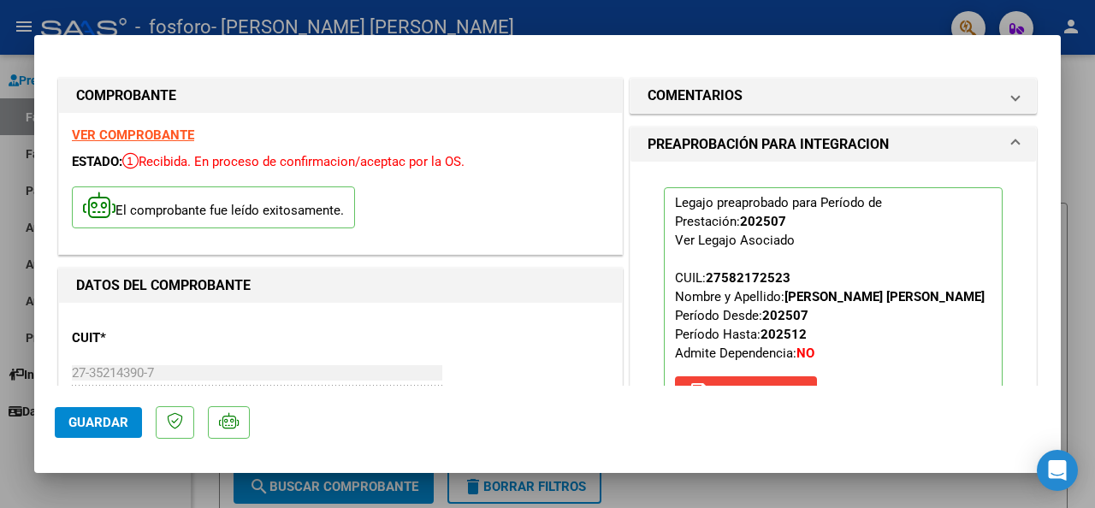
scroll to position [86, 0]
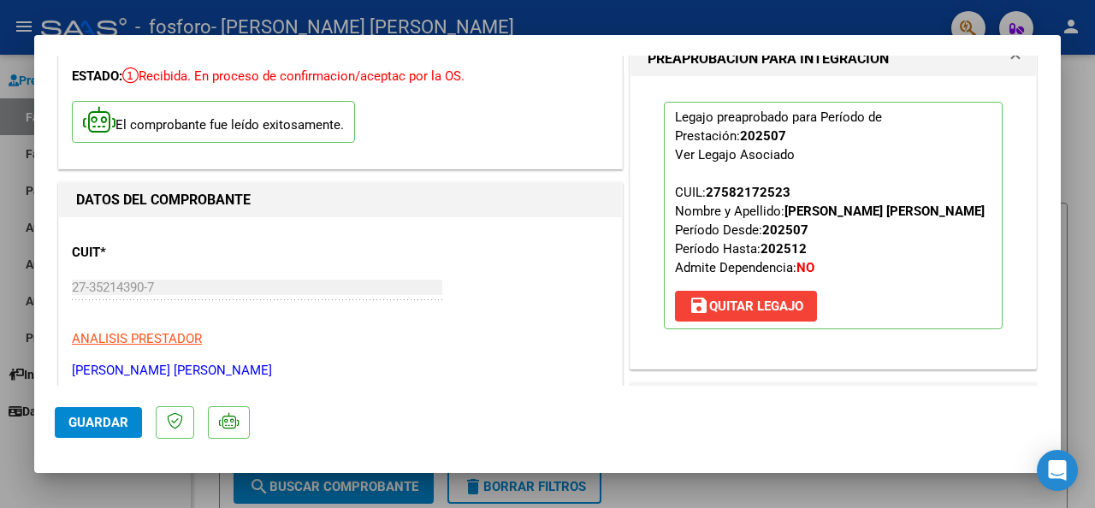
click at [79, 416] on span "Guardar" at bounding box center [98, 422] width 60 height 15
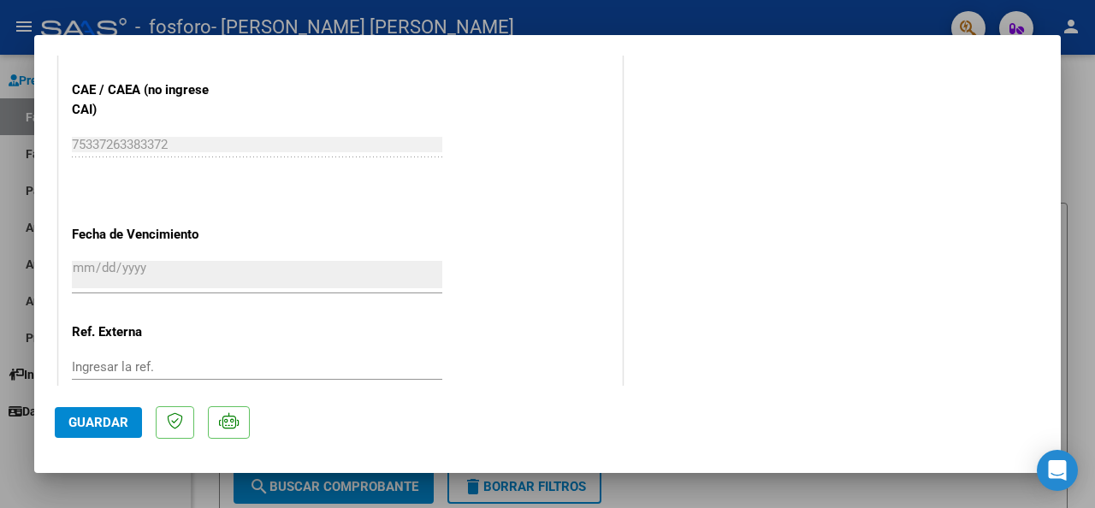
scroll to position [1218, 0]
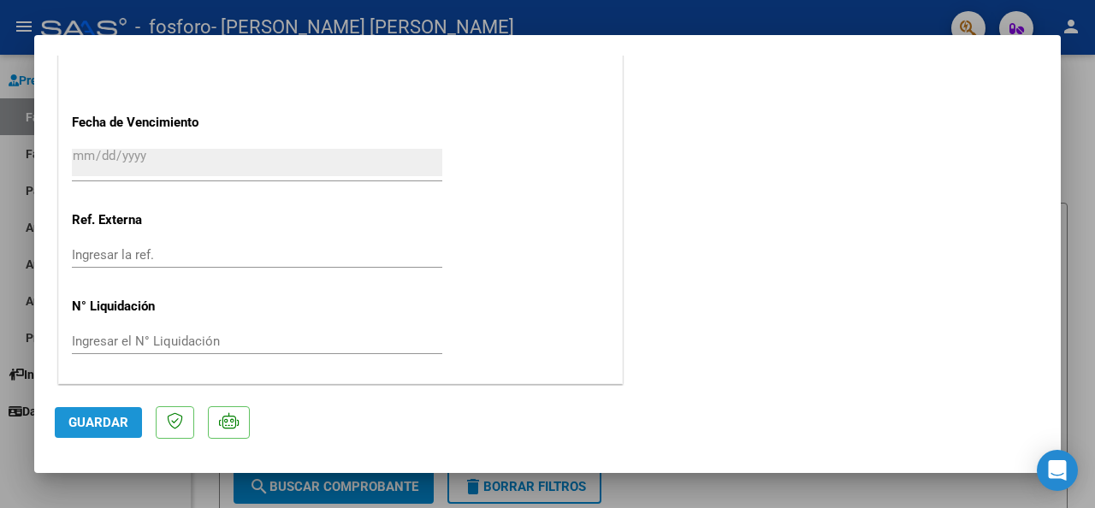
click at [109, 422] on span "Guardar" at bounding box center [98, 422] width 60 height 15
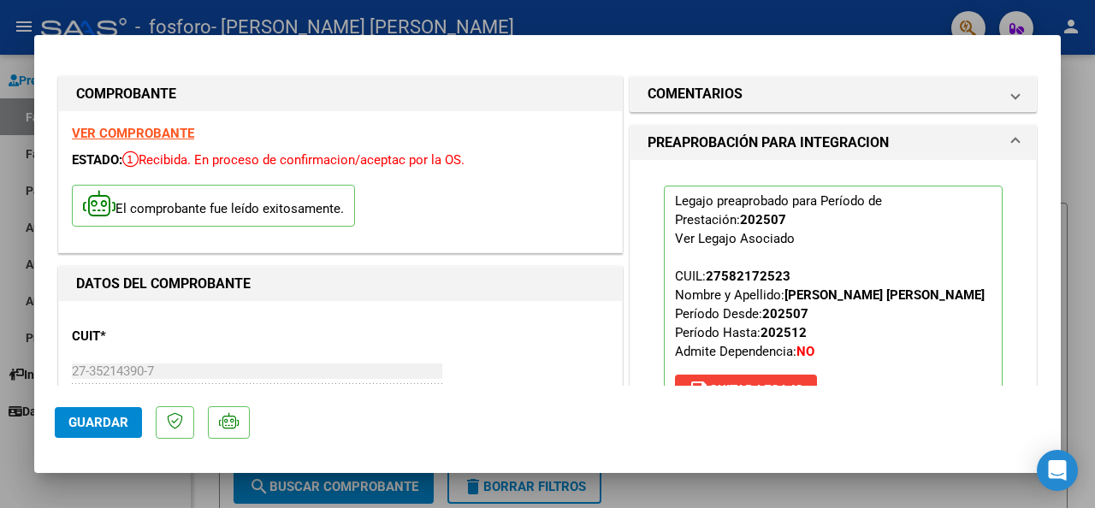
scroll to position [0, 0]
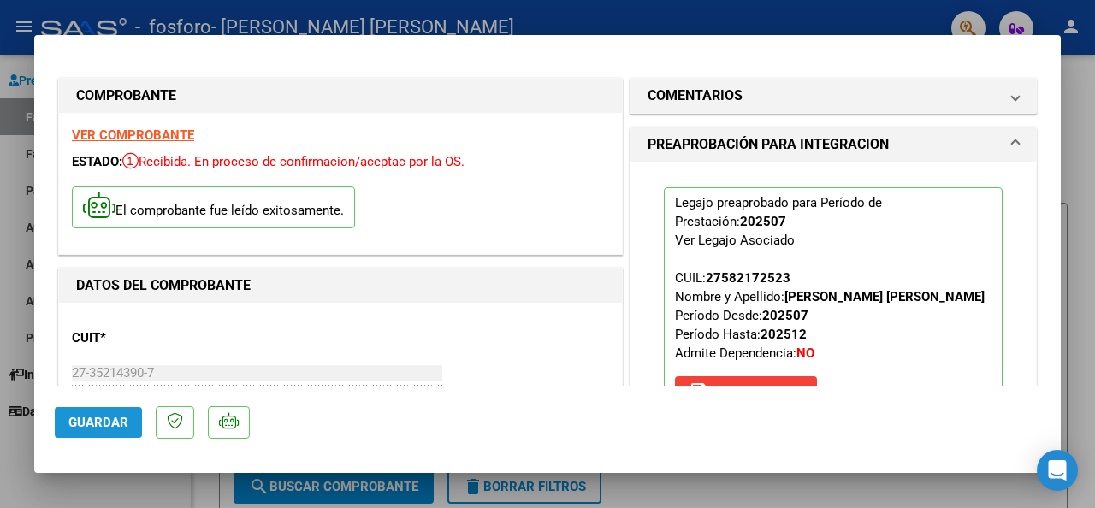
click at [86, 420] on span "Guardar" at bounding box center [98, 422] width 60 height 15
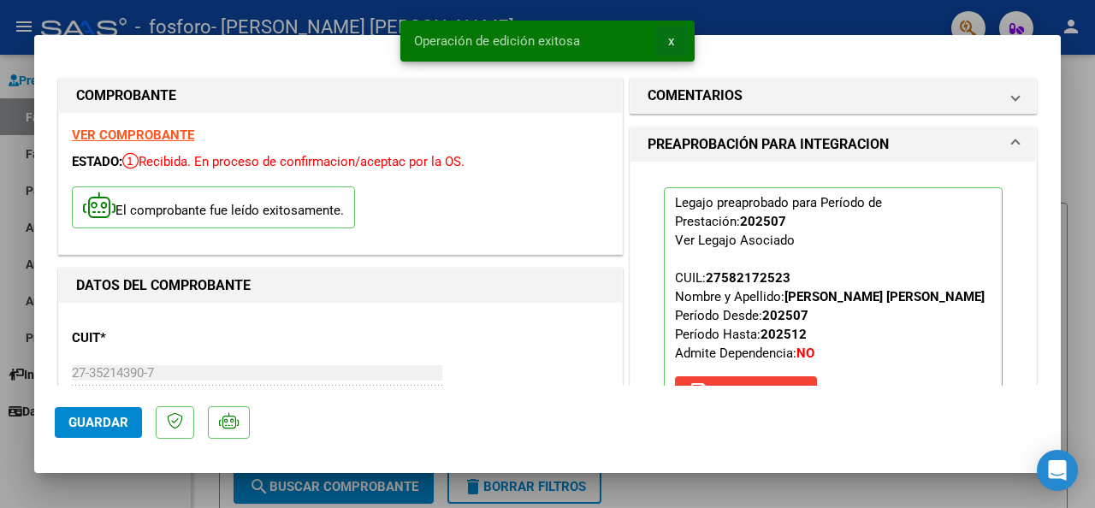
click at [668, 43] on span "x" at bounding box center [671, 40] width 6 height 15
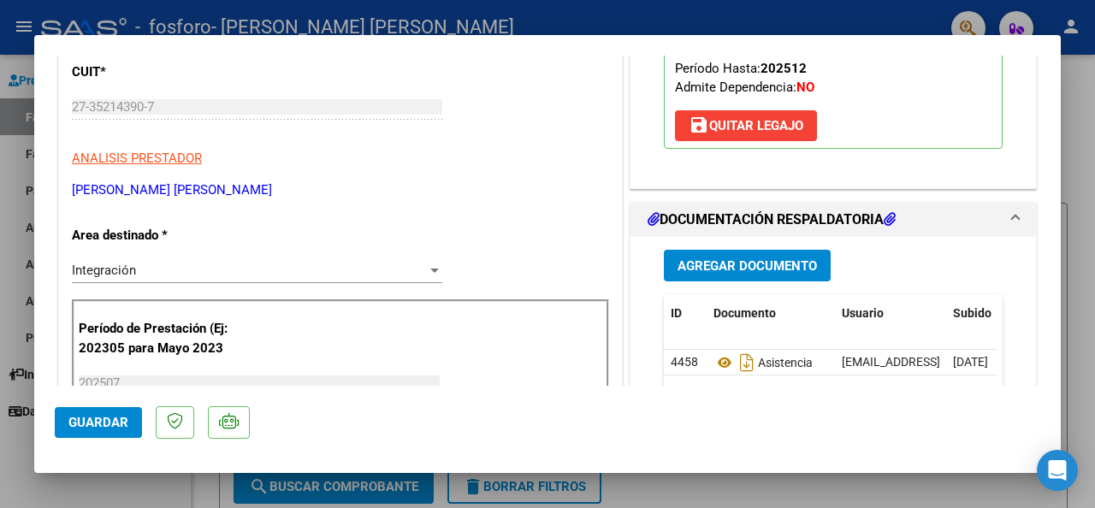
scroll to position [257, 0]
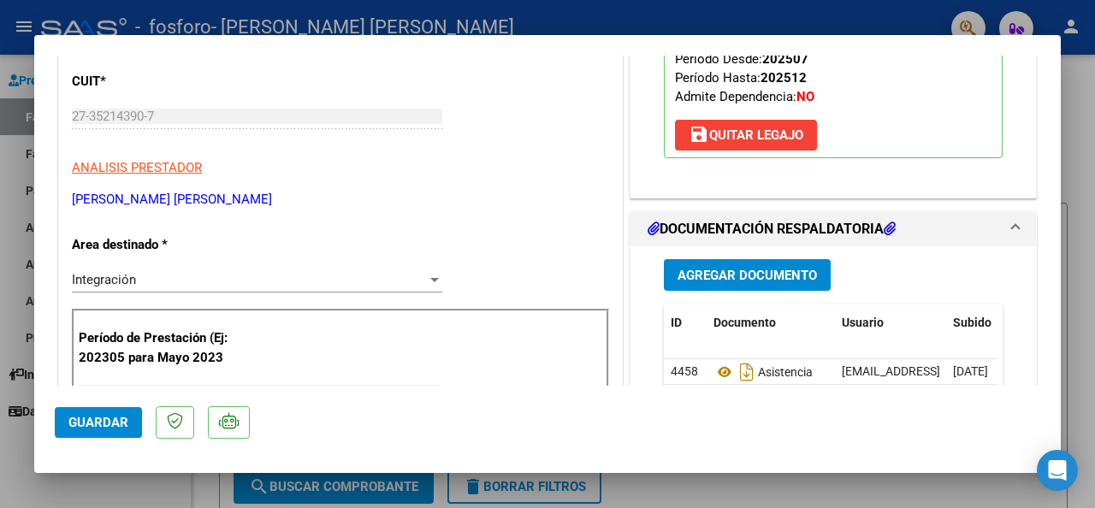
click at [774, 276] on span "Agregar Documento" at bounding box center [746, 275] width 139 height 15
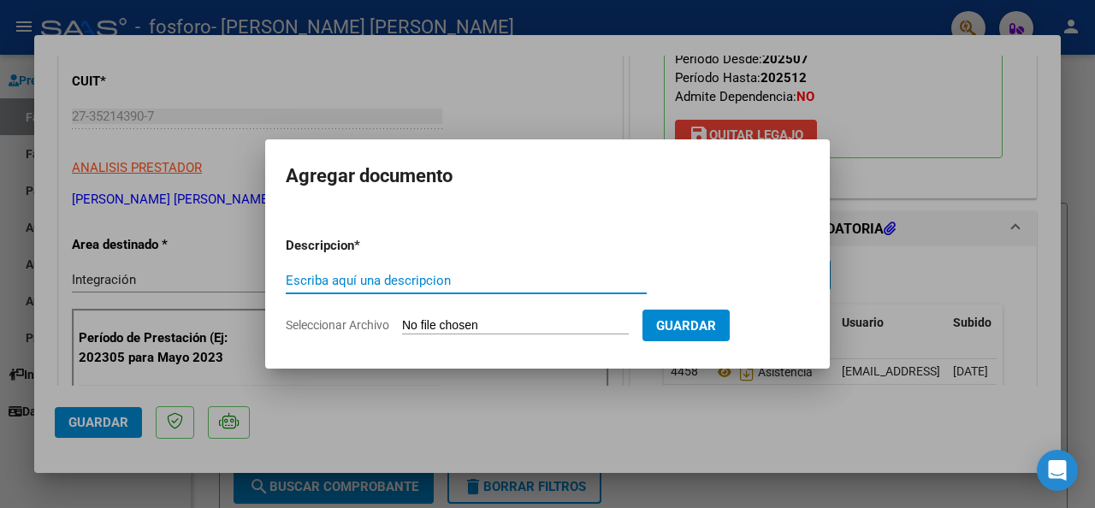
click at [506, 86] on div at bounding box center [547, 254] width 1095 height 508
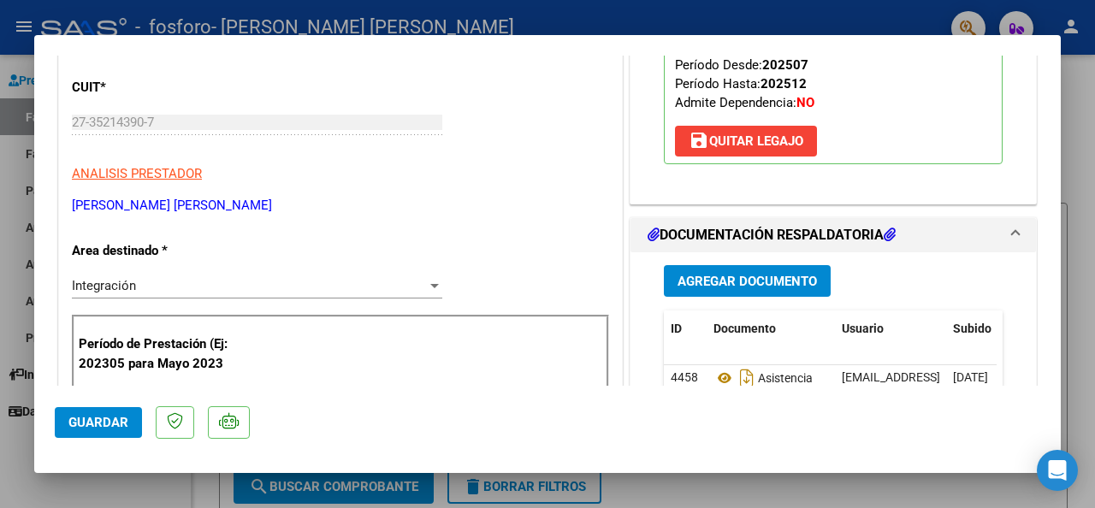
scroll to position [0, 0]
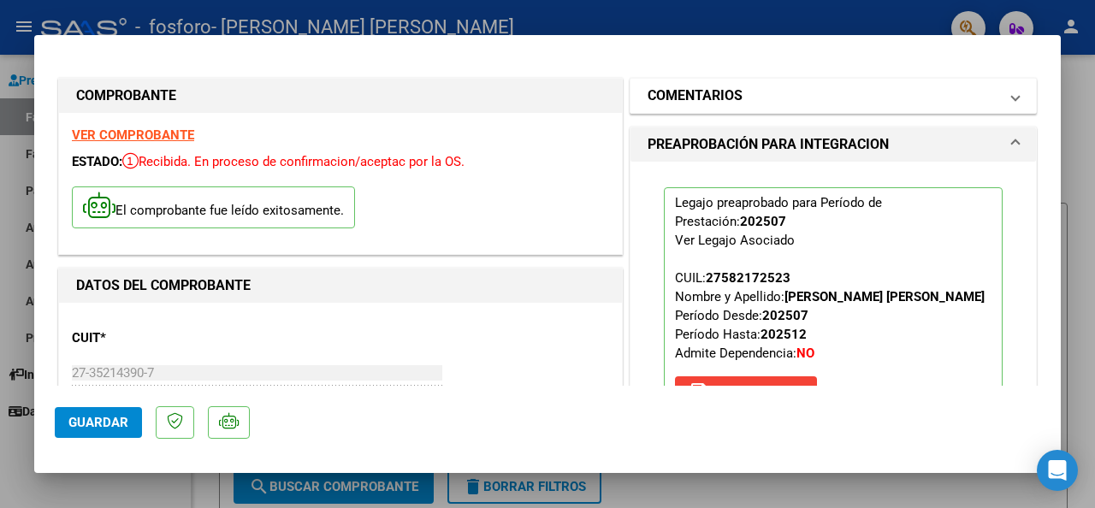
click at [1012, 96] on span at bounding box center [1015, 96] width 7 height 21
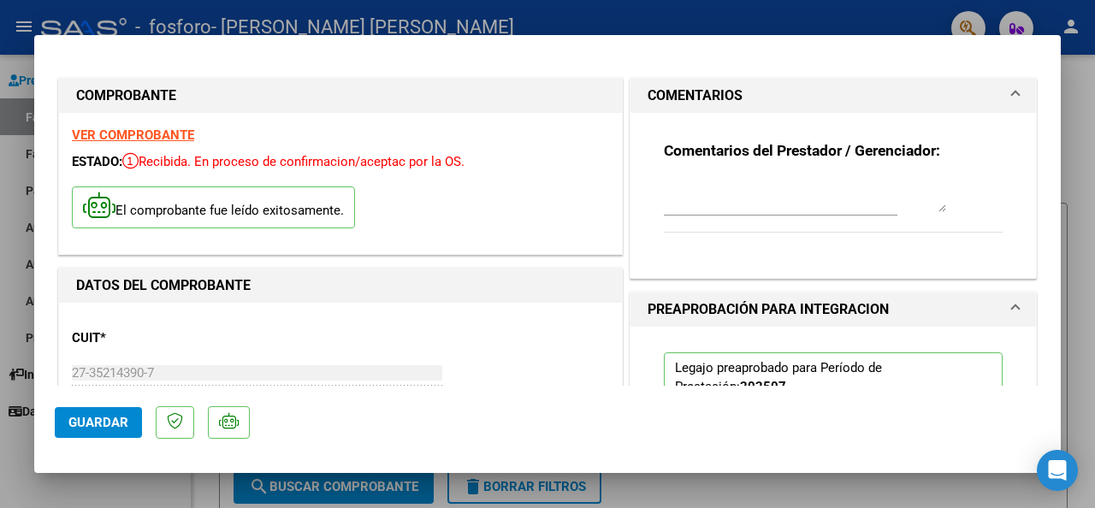
click at [1012, 96] on span at bounding box center [1015, 96] width 7 height 21
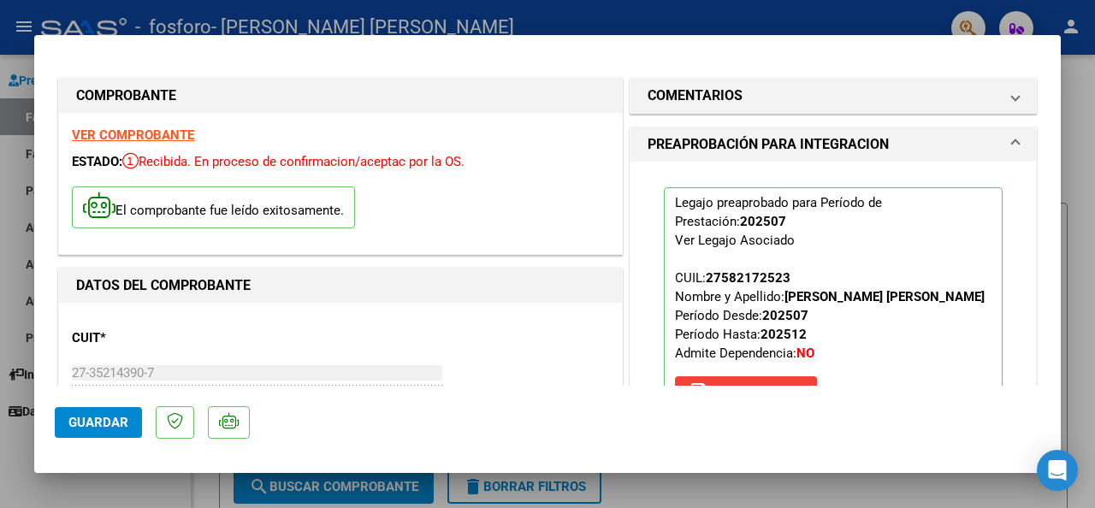
click at [158, 133] on strong "VER COMPROBANTE" at bounding box center [133, 134] width 122 height 15
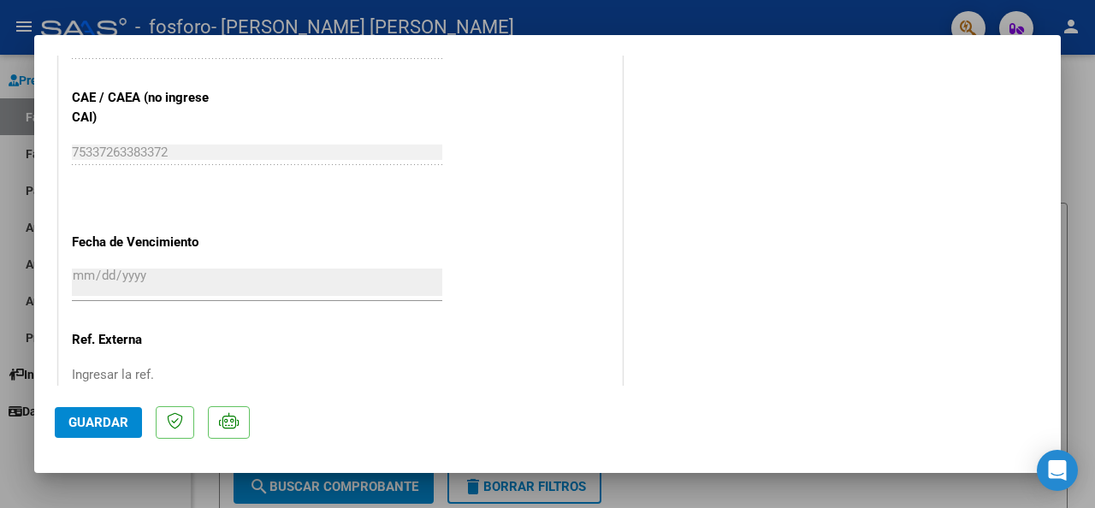
scroll to position [1198, 0]
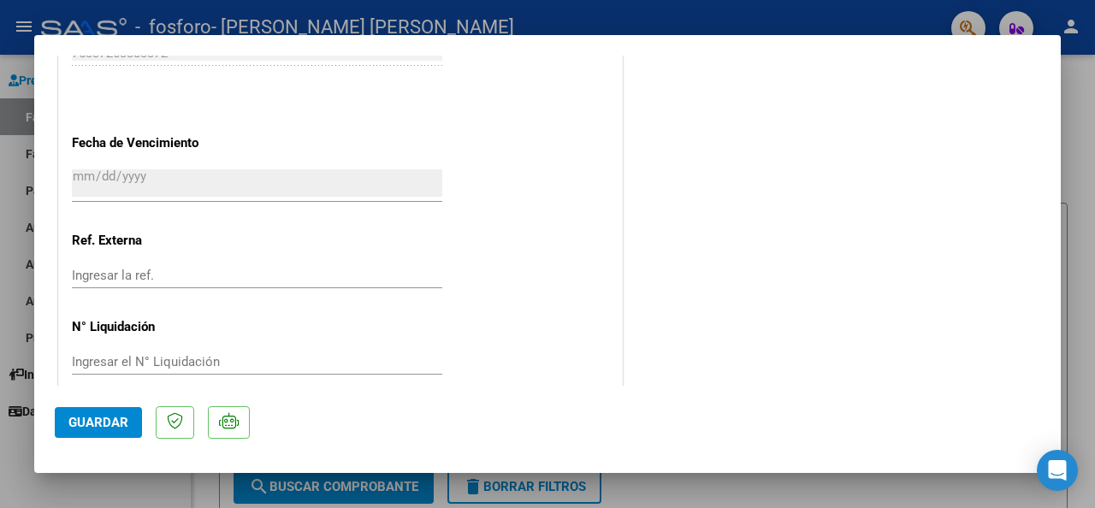
click at [14, 55] on div at bounding box center [547, 254] width 1095 height 508
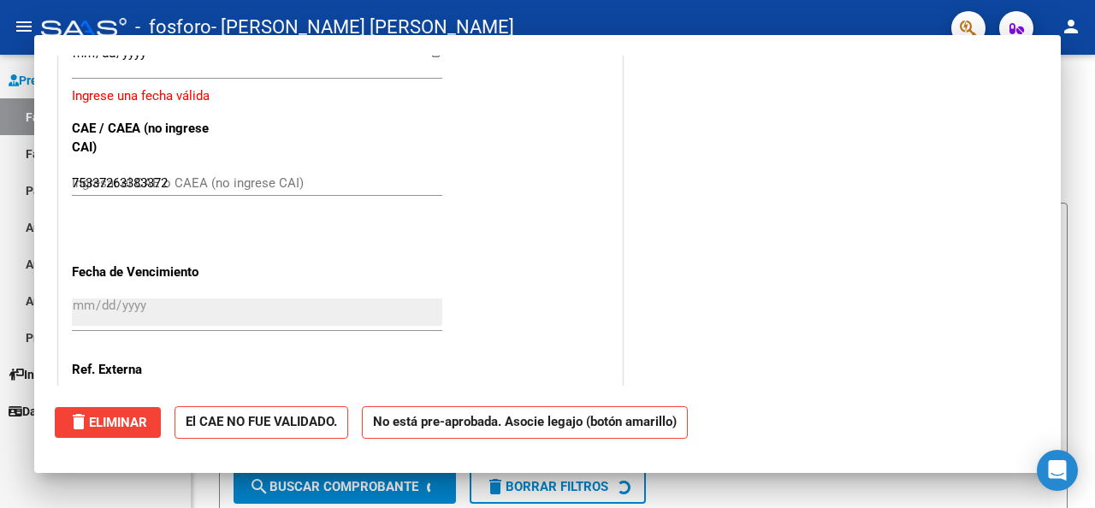
type input "$ 0,00"
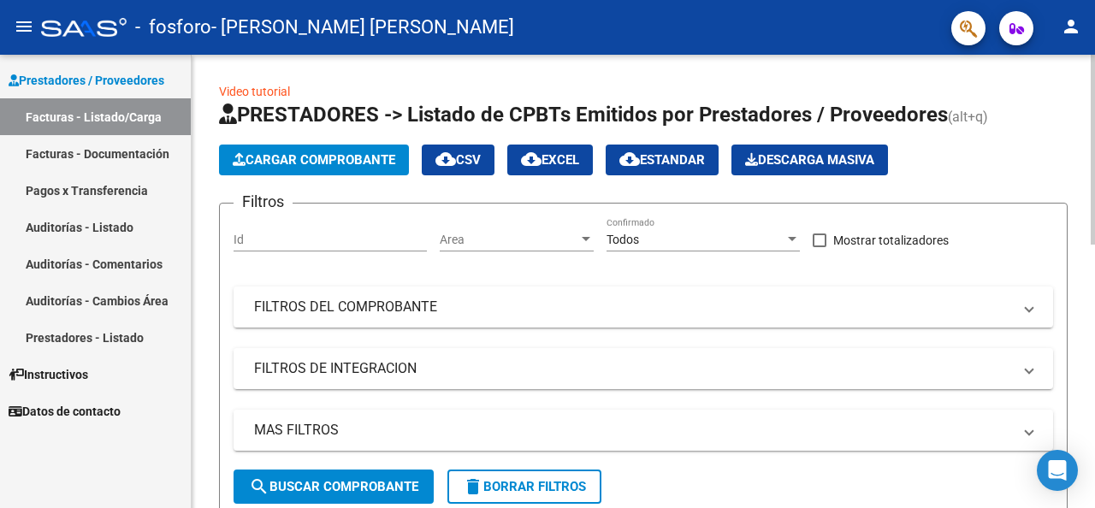
scroll to position [257, 0]
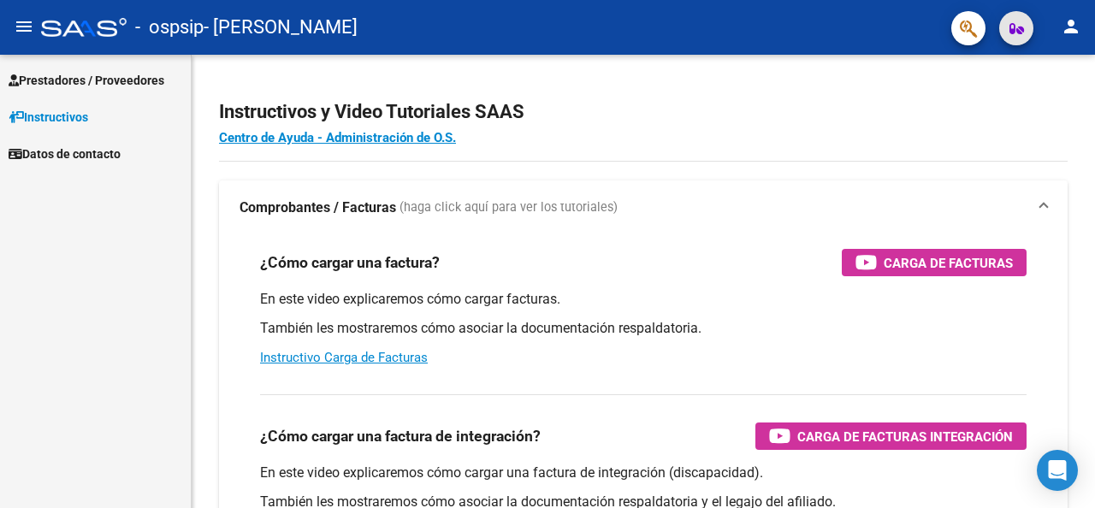
click at [1014, 31] on icon "button" at bounding box center [1016, 28] width 15 height 13
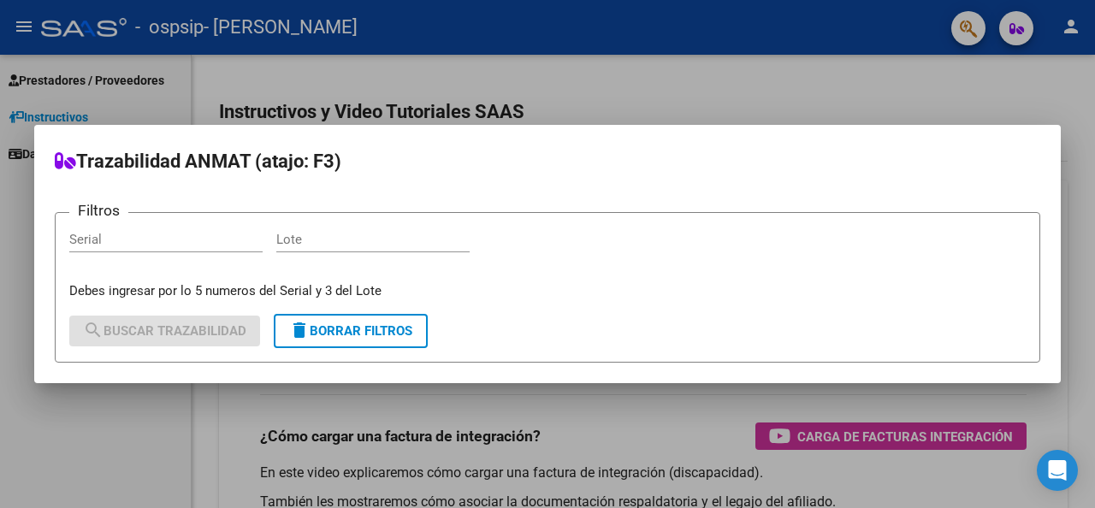
click at [1014, 31] on div at bounding box center [547, 254] width 1095 height 508
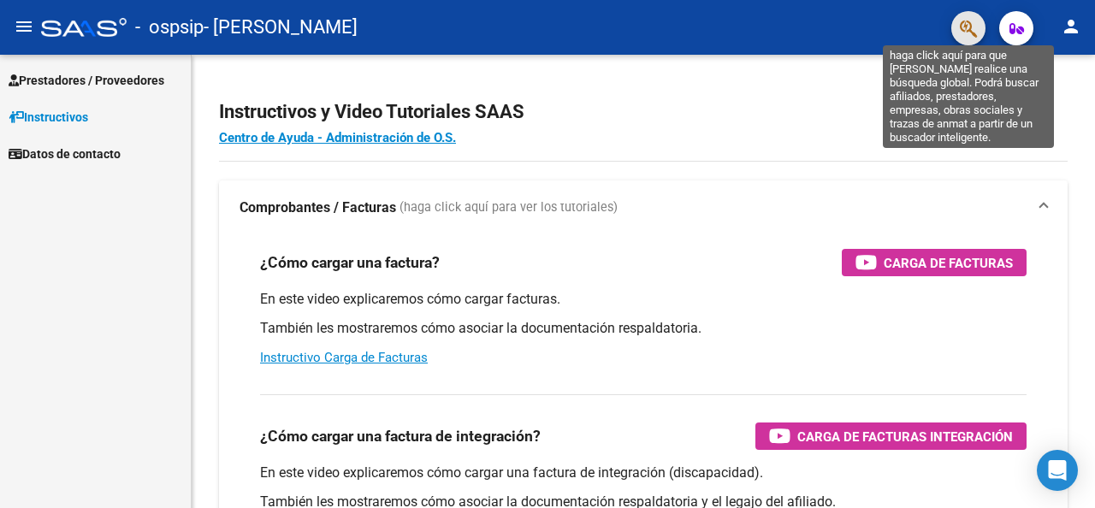
click at [969, 27] on icon "button" at bounding box center [968, 29] width 17 height 20
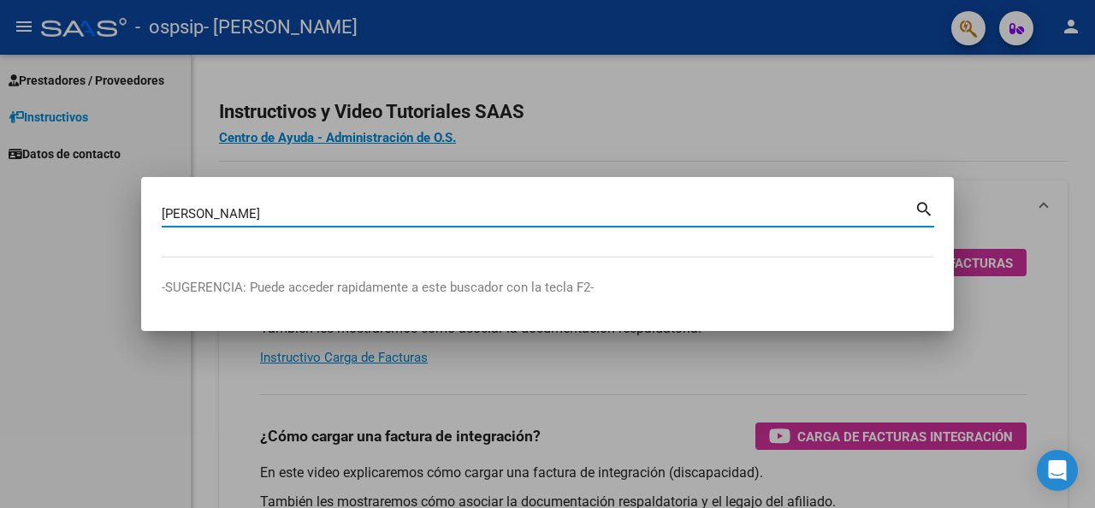
click at [925, 203] on mat-icon "search" at bounding box center [924, 208] width 20 height 21
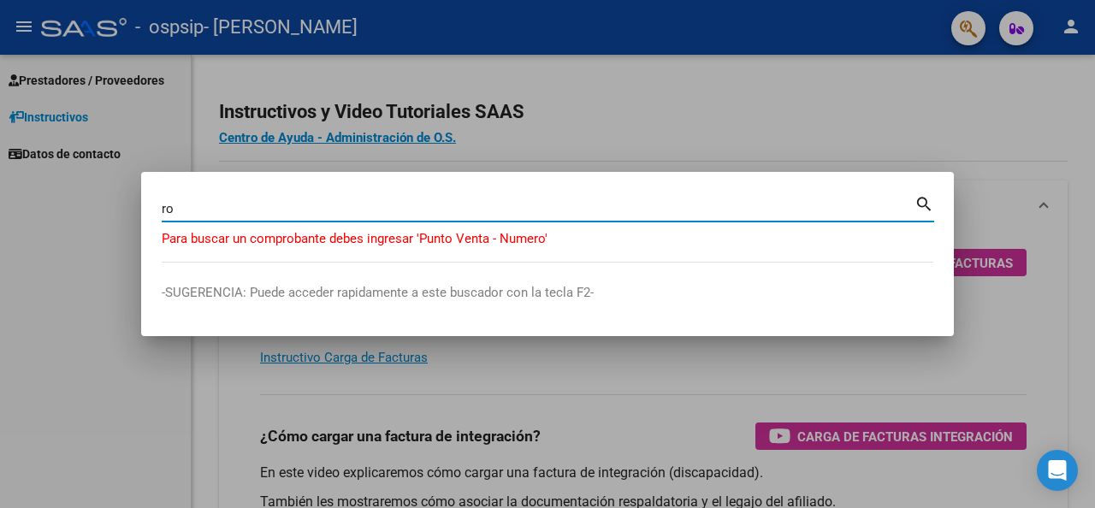
type input "r"
type input "3-889"
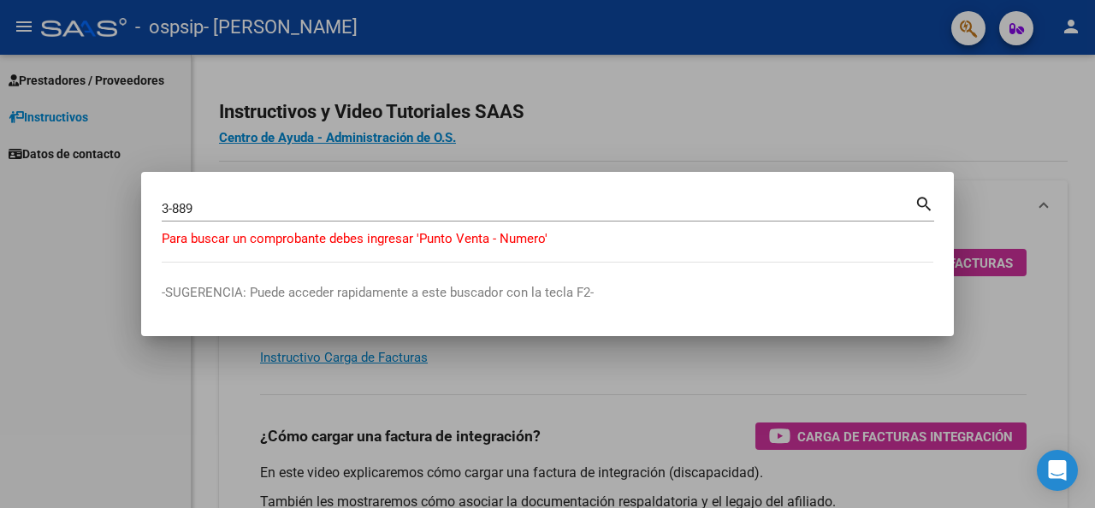
click at [920, 199] on mat-icon "search" at bounding box center [924, 202] width 20 height 21
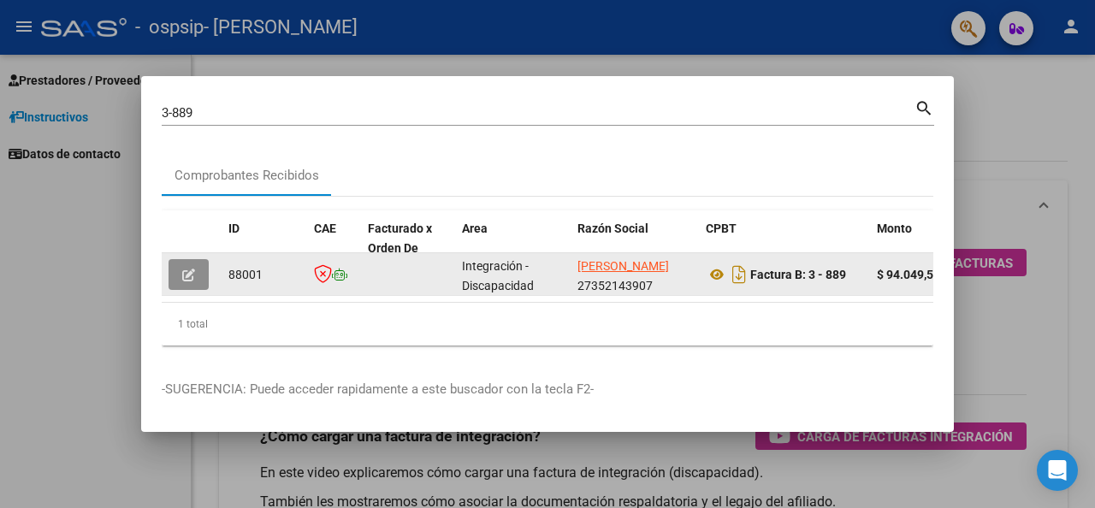
click at [186, 269] on icon "button" at bounding box center [188, 275] width 13 height 13
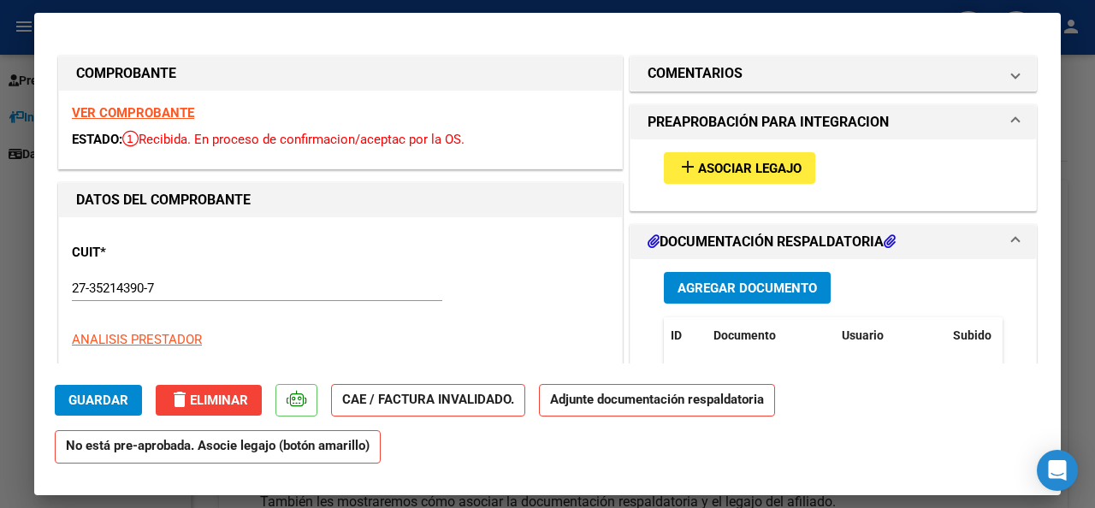
click at [703, 175] on span "Asociar Legajo" at bounding box center [750, 168] width 104 height 15
